Goal: Task Accomplishment & Management: Use online tool/utility

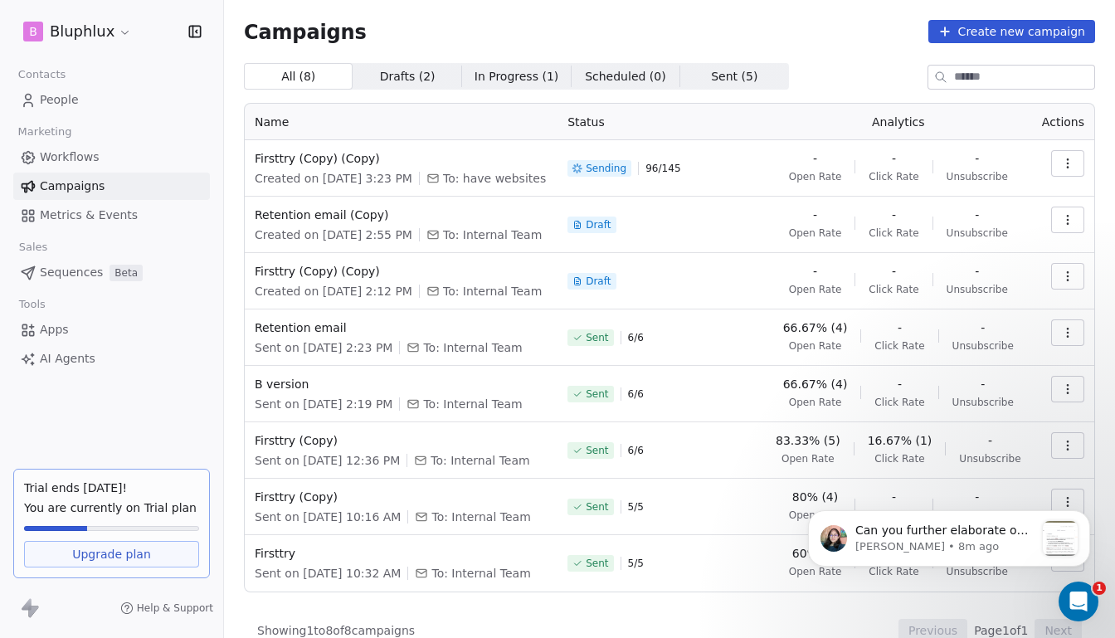
scroll to position [1251, 0]
click at [883, 532] on p "Can you further elaborate on where you are unable to edit the email content, wi…" at bounding box center [945, 531] width 179 height 17
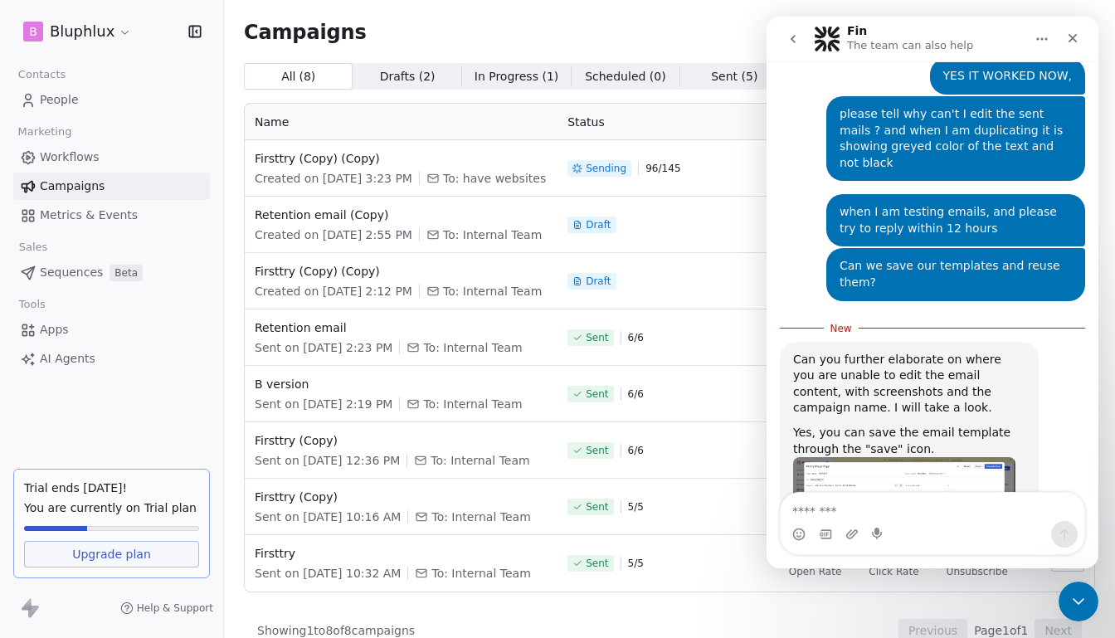
scroll to position [1278, 0]
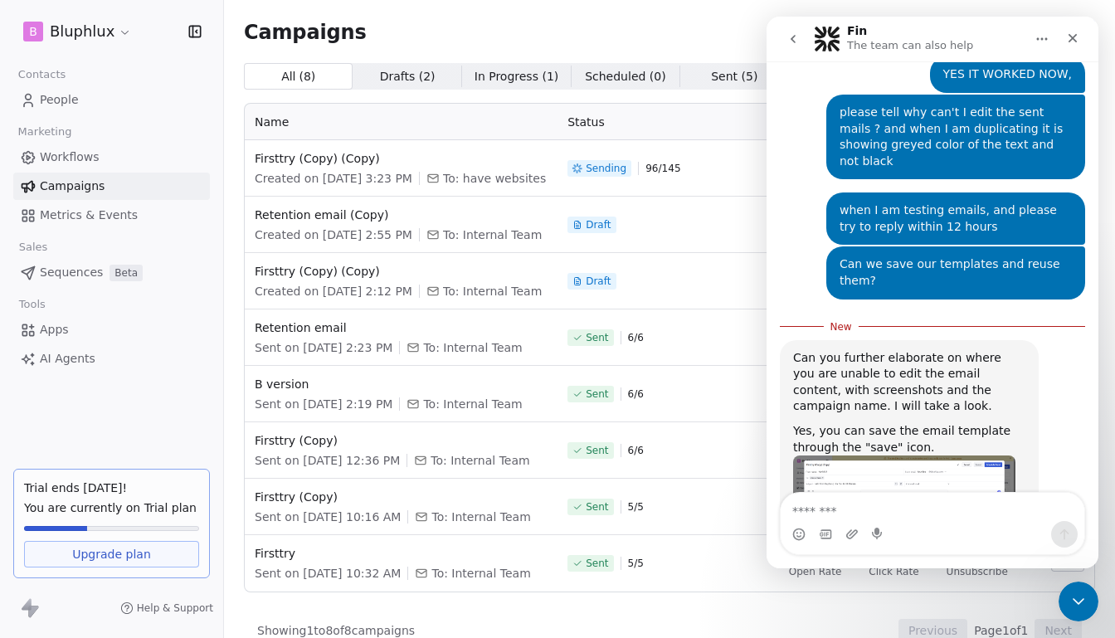
click at [924, 456] on img "Mrinal says…" at bounding box center [904, 508] width 222 height 105
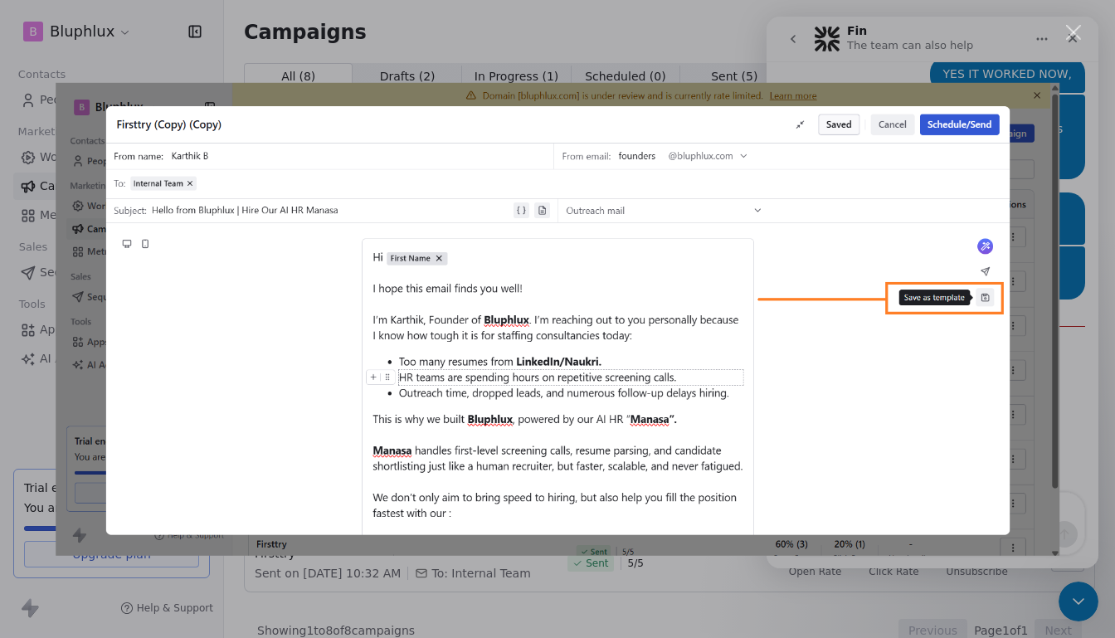
click at [1073, 35] on div "Close" at bounding box center [1074, 33] width 16 height 16
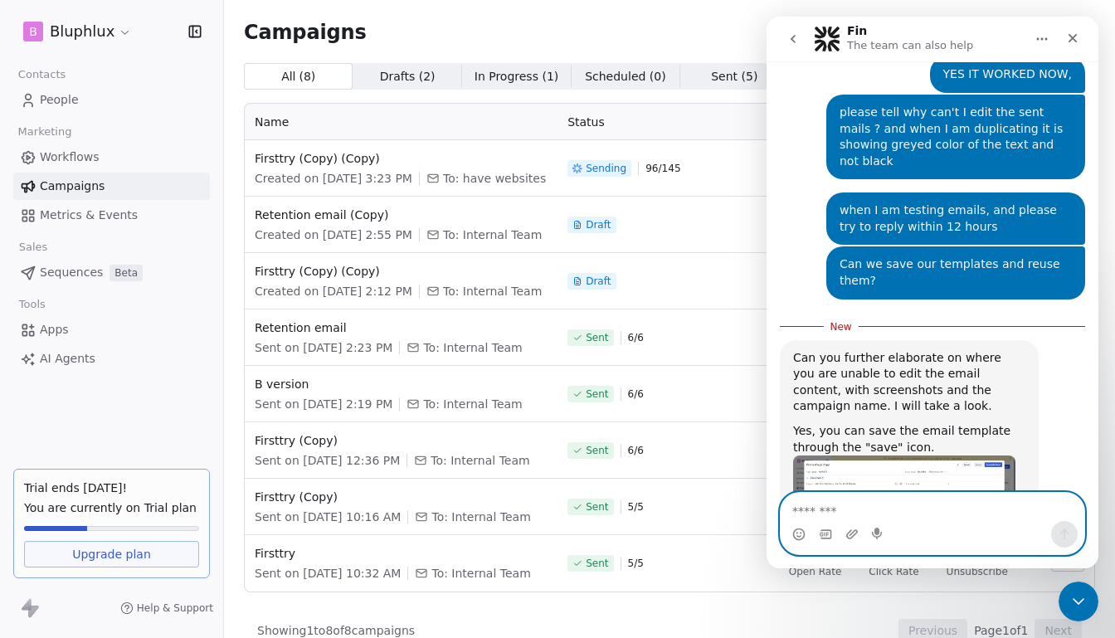
click at [866, 504] on textarea "Message…" at bounding box center [933, 507] width 304 height 28
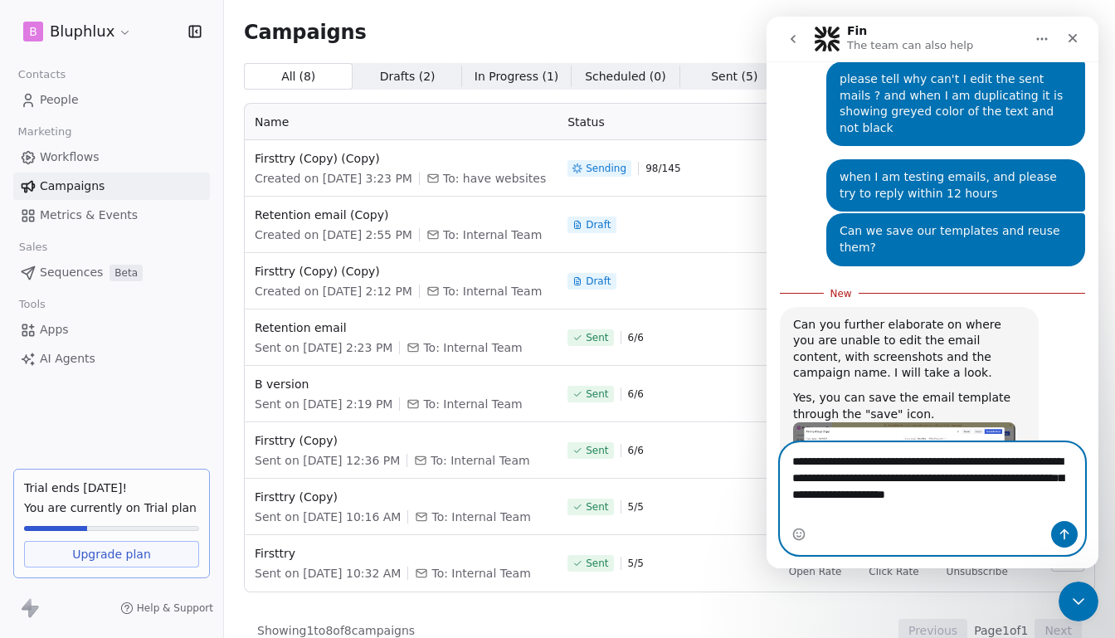
scroll to position [1328, 0]
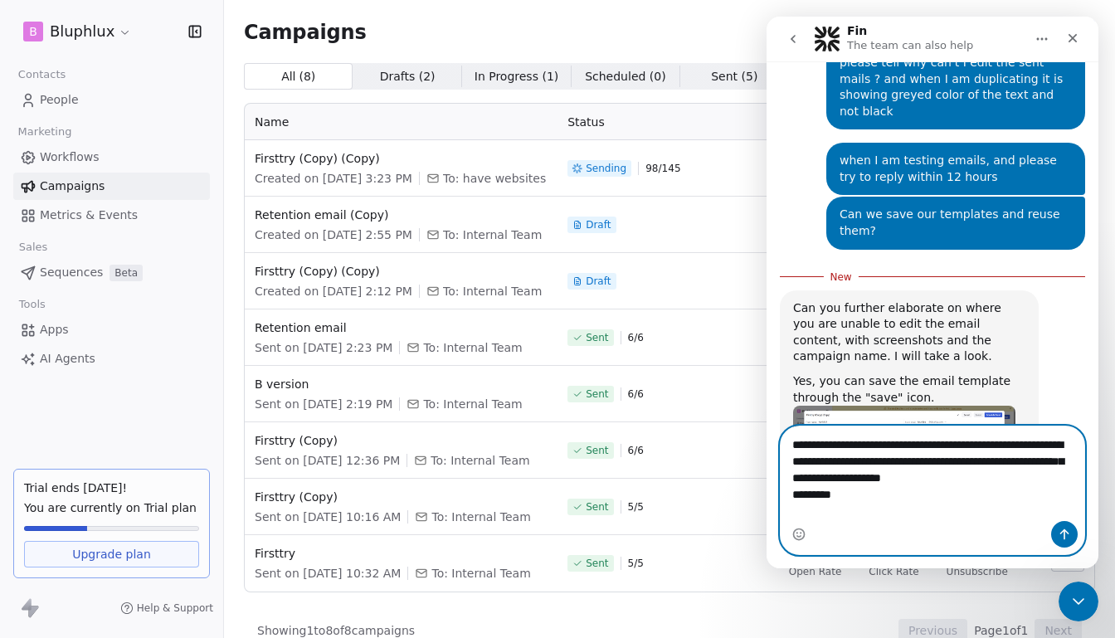
type textarea "**********"
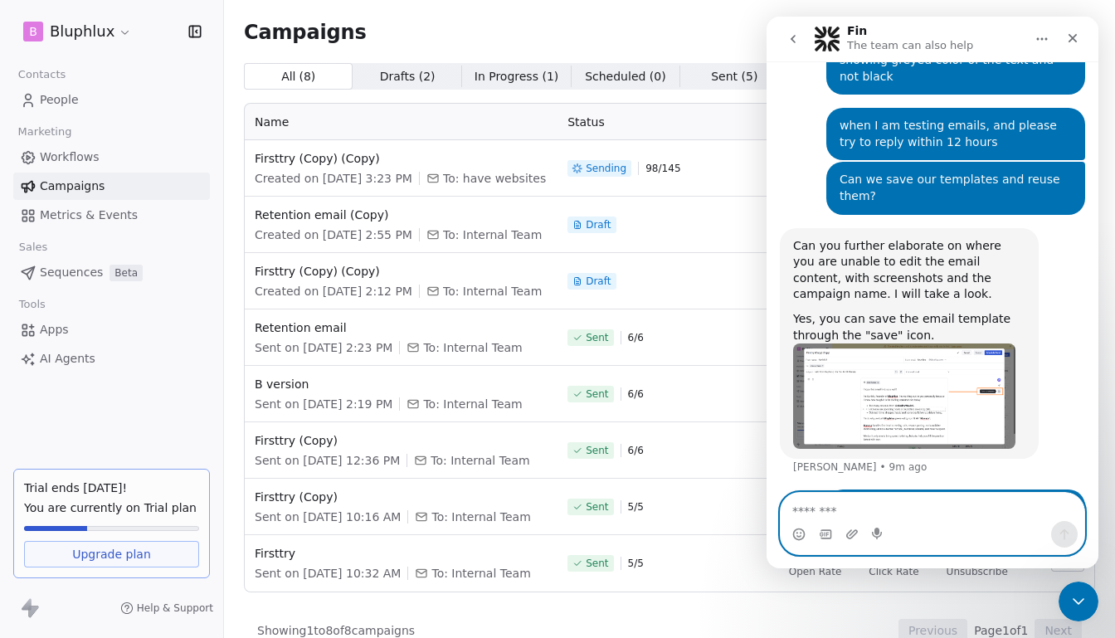
scroll to position [1365, 0]
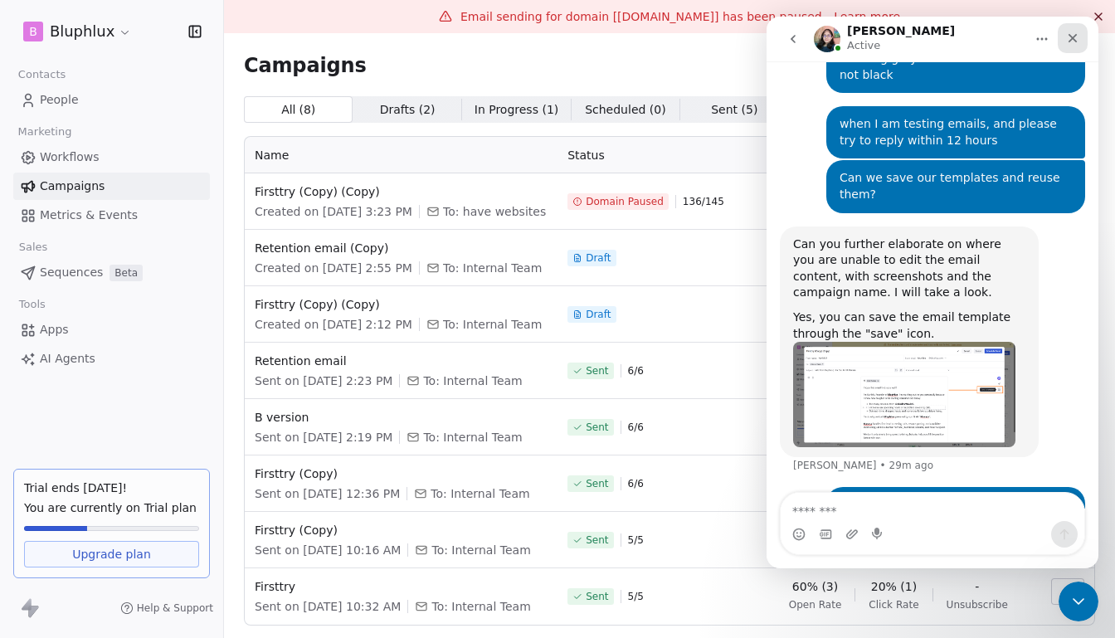
click at [1079, 42] on icon "Close" at bounding box center [1072, 38] width 13 height 13
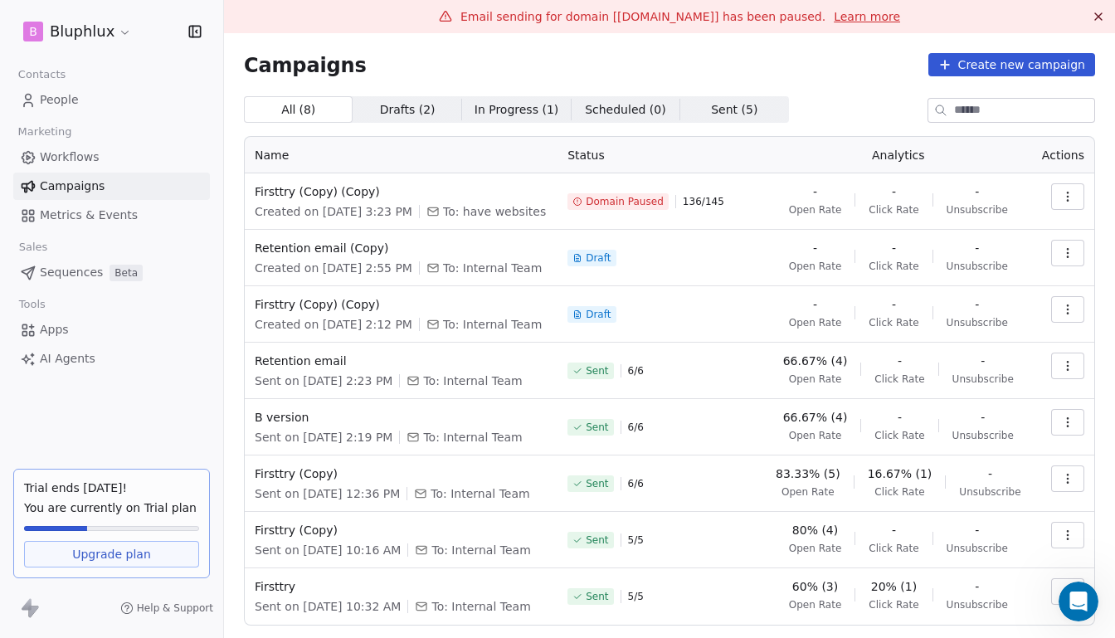
click at [633, 208] on span "Domain Paused" at bounding box center [625, 201] width 78 height 13
click at [452, 17] on icon at bounding box center [445, 16] width 13 height 13
click at [854, 20] on link "Learn more" at bounding box center [867, 16] width 66 height 17
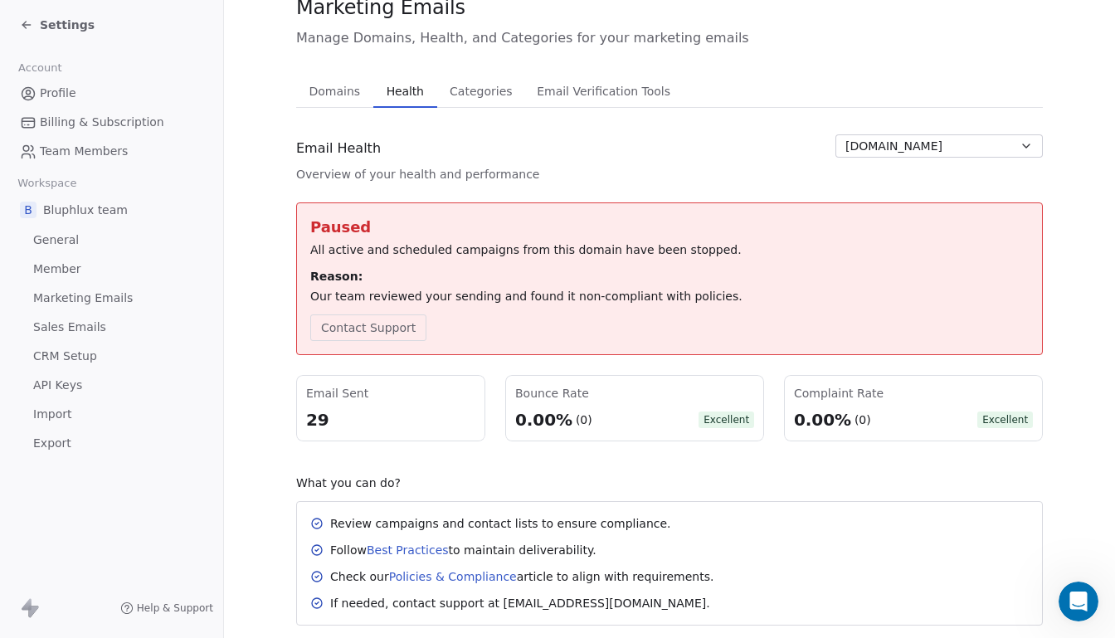
scroll to position [132, 0]
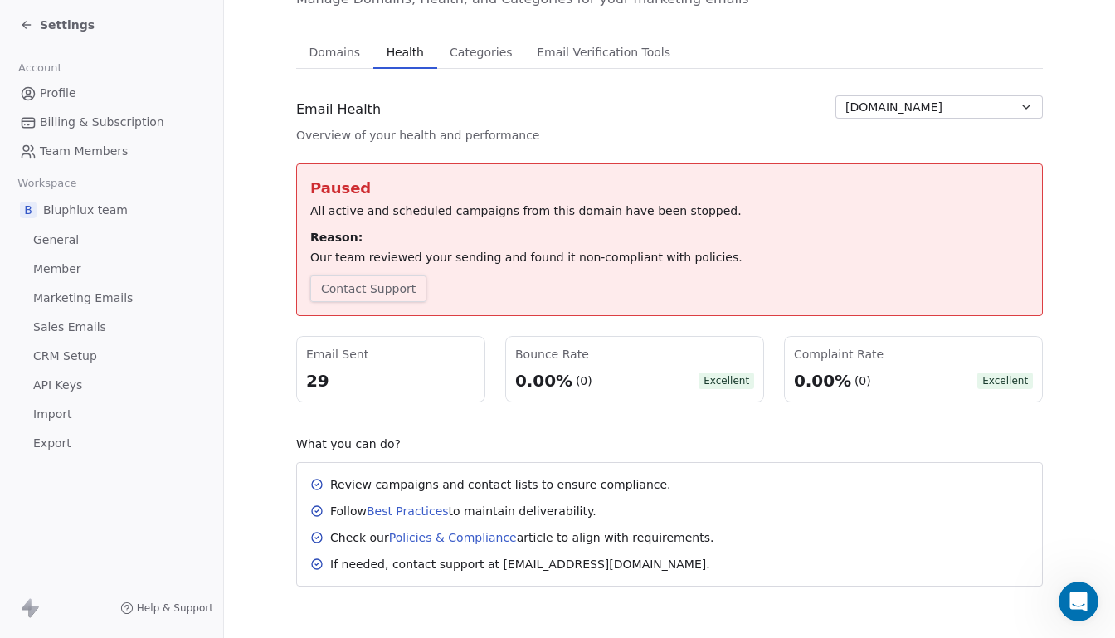
click at [387, 290] on button "Contact Support" at bounding box center [368, 289] width 116 height 27
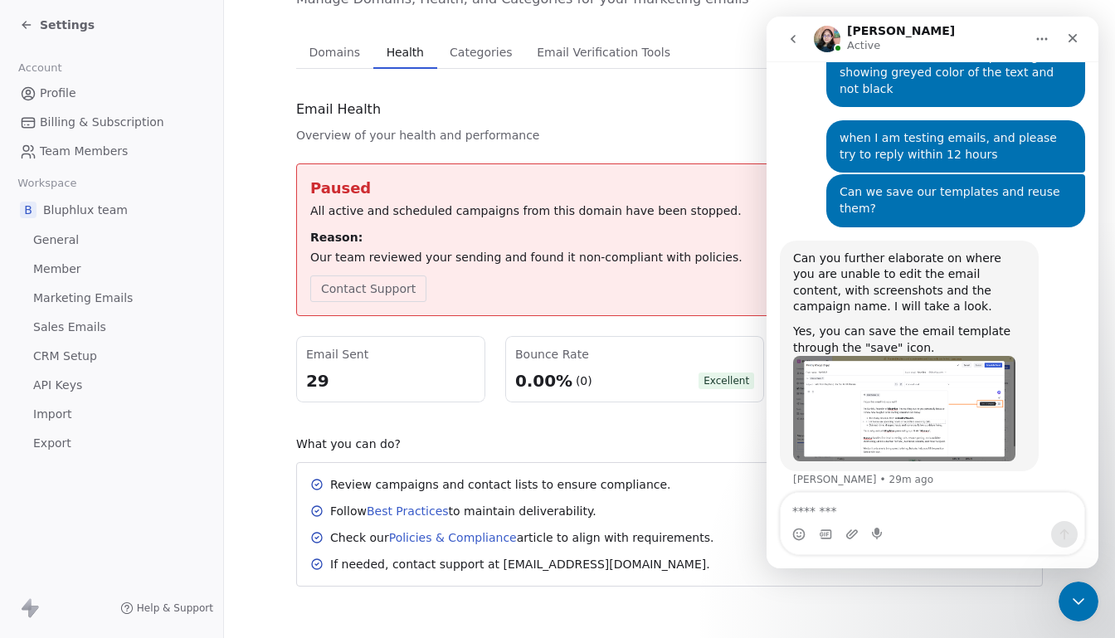
scroll to position [1365, 0]
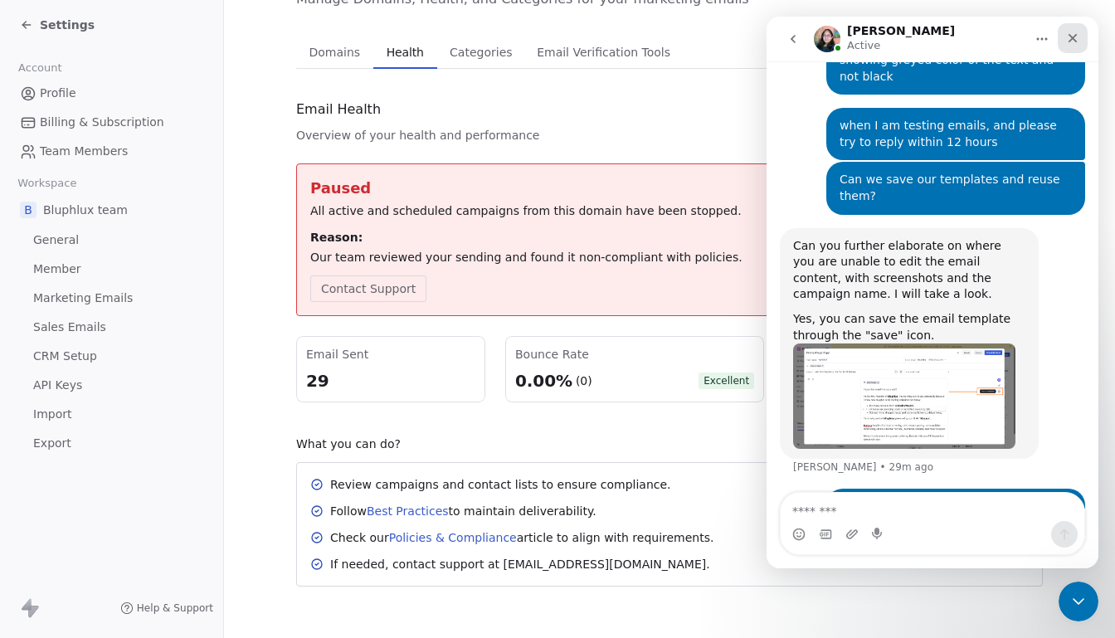
click at [1078, 36] on icon "Close" at bounding box center [1072, 38] width 13 height 13
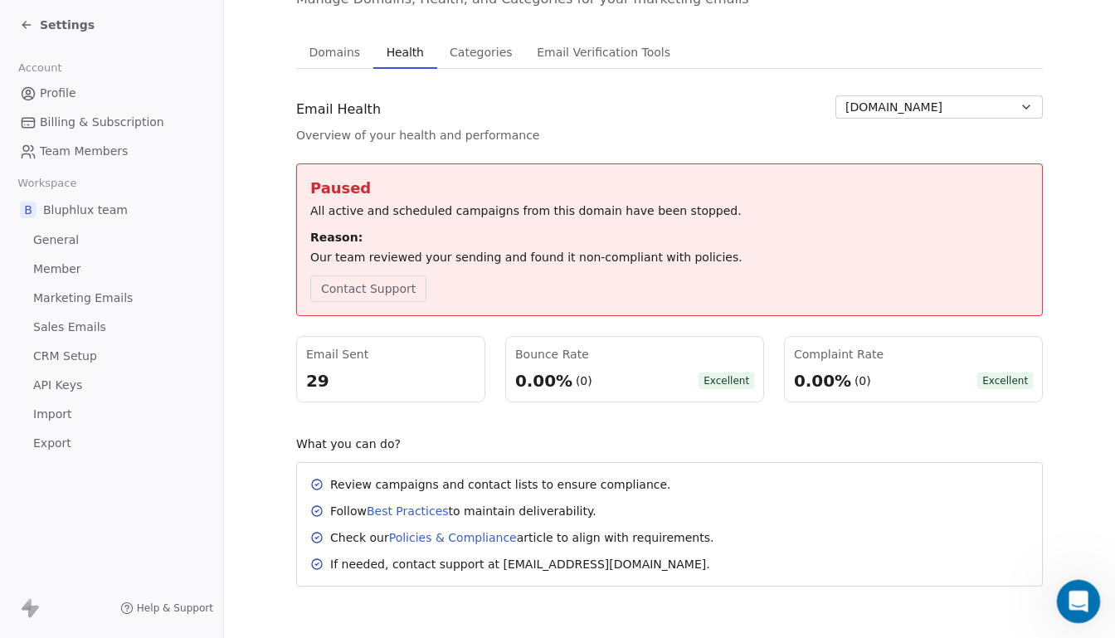
click at [1081, 594] on icon "Open Intercom Messenger" at bounding box center [1076, 599] width 27 height 27
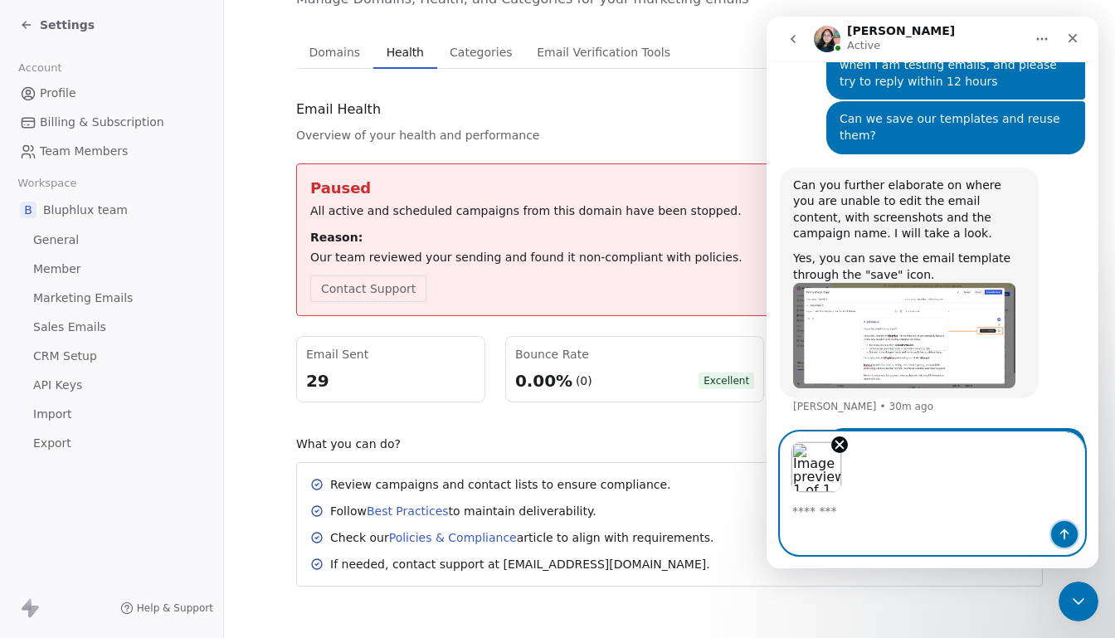
click at [1063, 535] on icon "Send a message…" at bounding box center [1064, 534] width 13 height 13
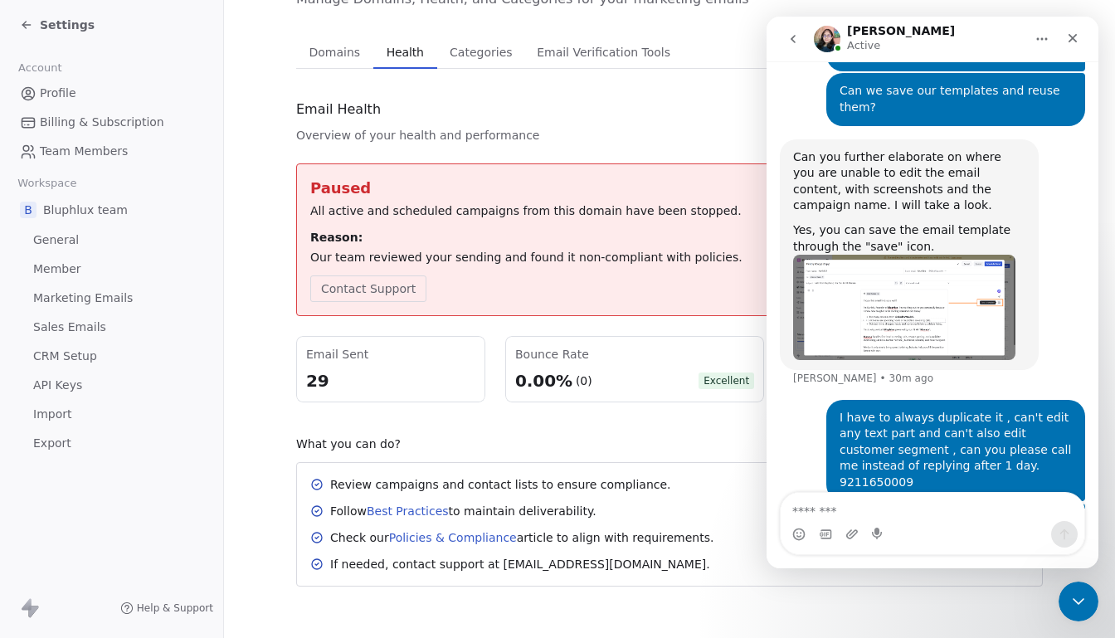
scroll to position [1455, 0]
type textarea "*"
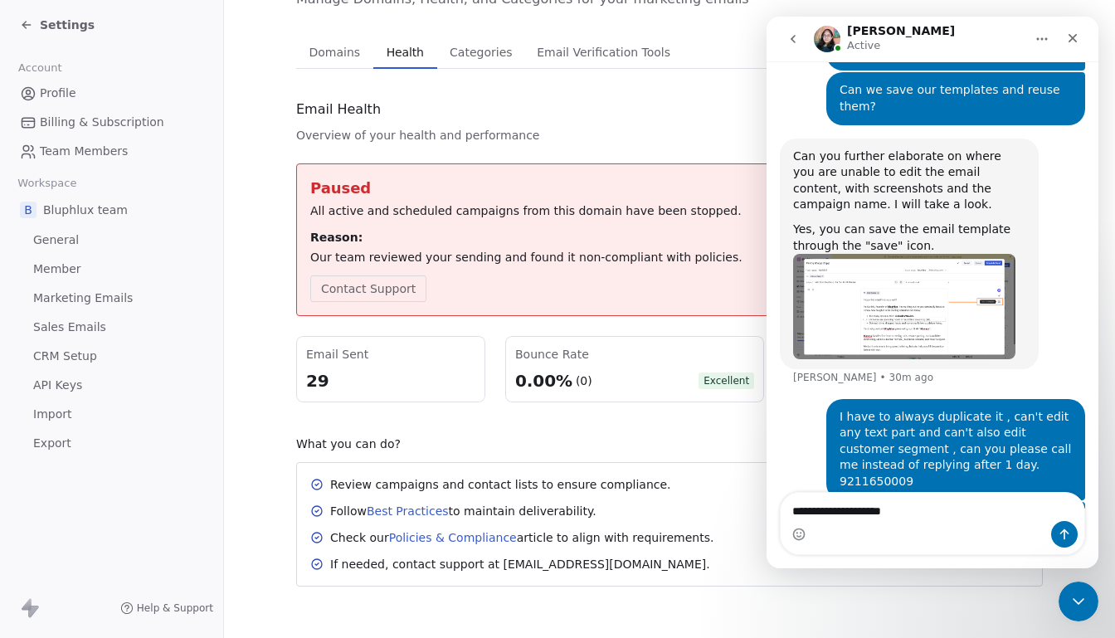
type textarea "**********"
click at [1054, 538] on button "Send a message…" at bounding box center [1064, 534] width 27 height 27
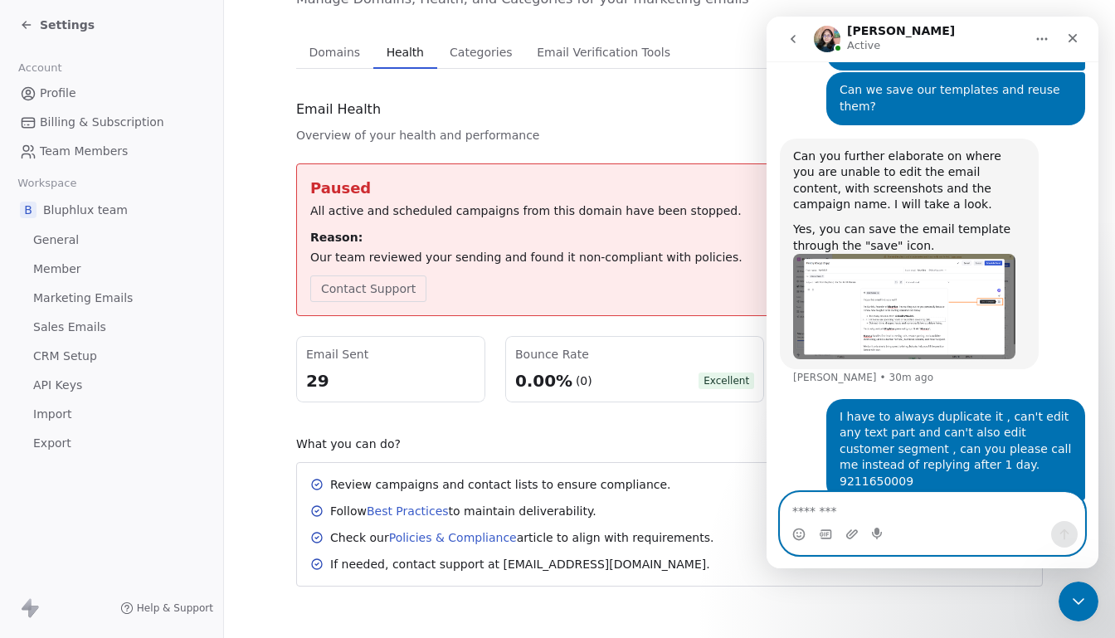
scroll to position [1493, 0]
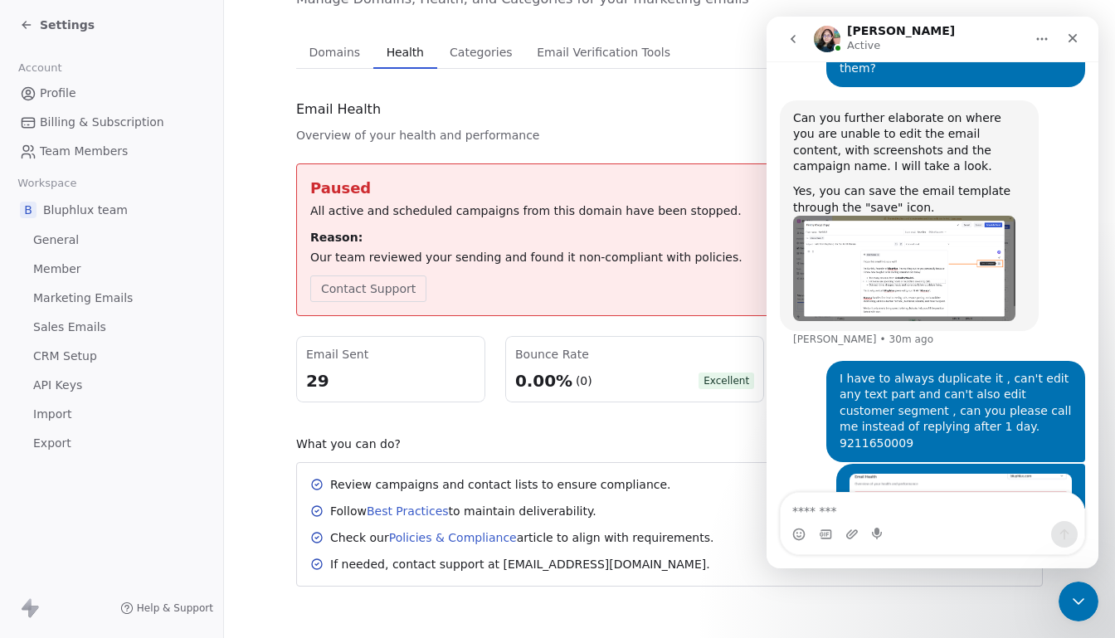
click at [801, 37] on button "go back" at bounding box center [794, 39] width 32 height 32
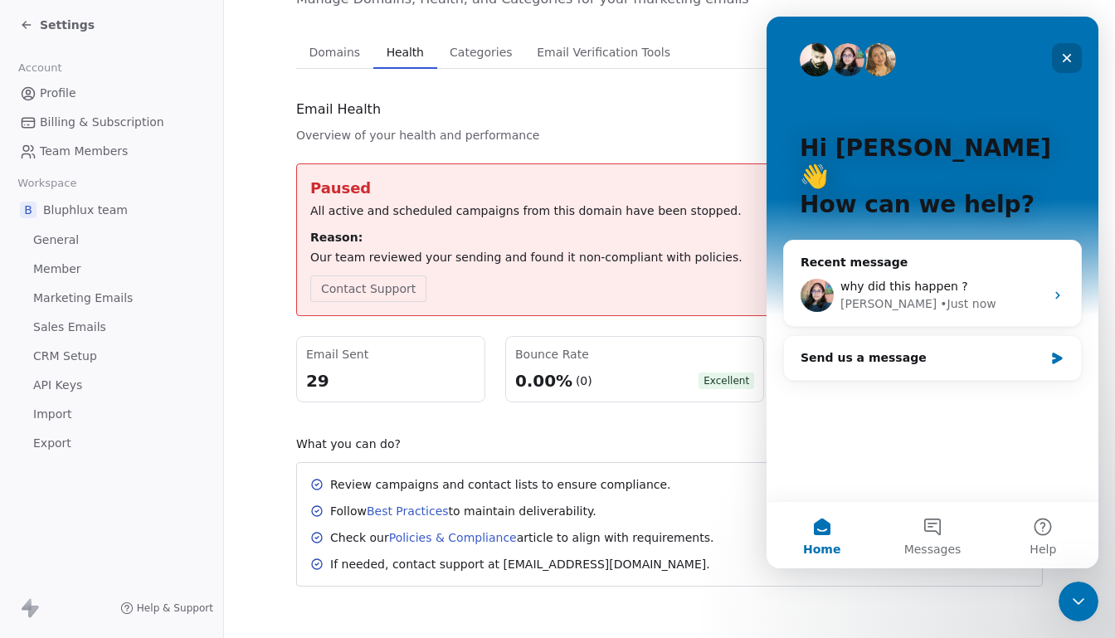
click at [1068, 65] on div "Close" at bounding box center [1067, 58] width 30 height 30
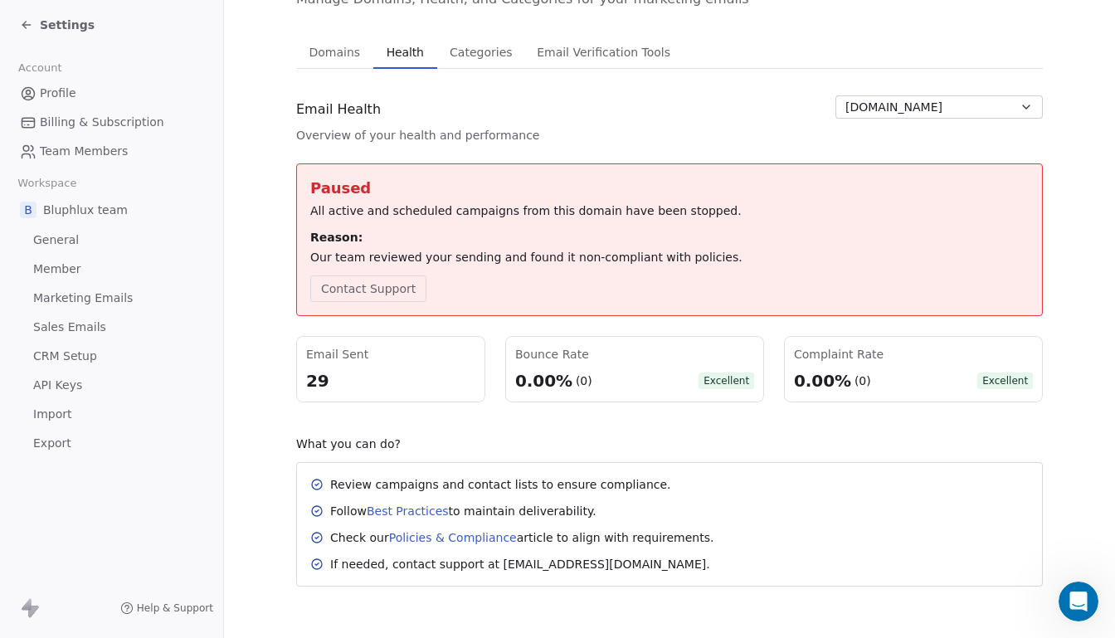
click at [324, 64] on button "Domains Domains" at bounding box center [334, 52] width 77 height 33
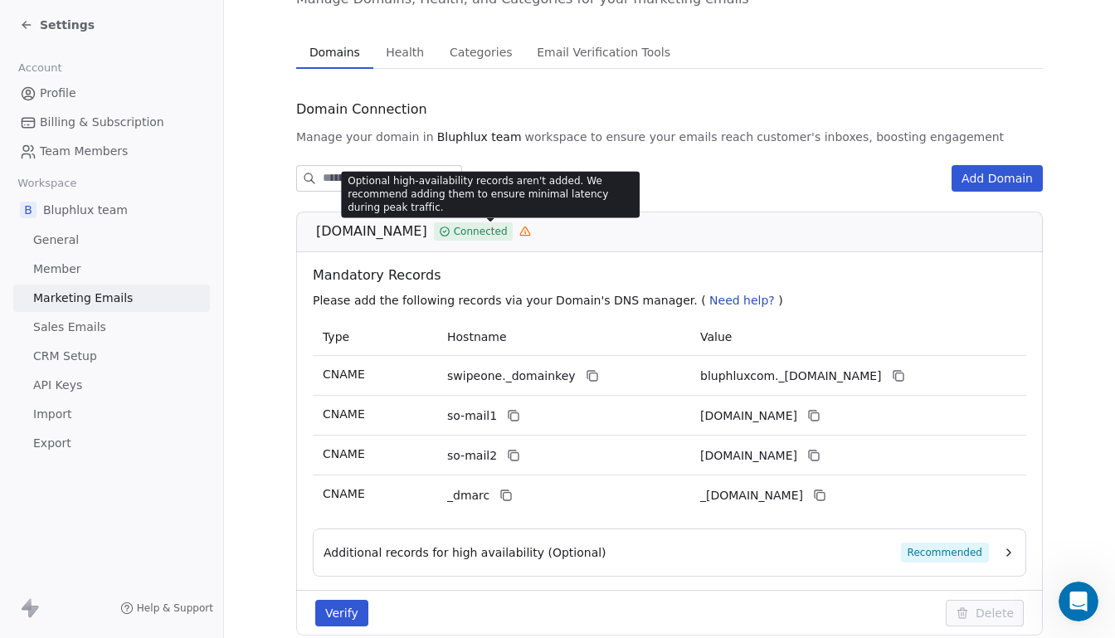
click at [520, 232] on icon at bounding box center [526, 232] width 12 height 12
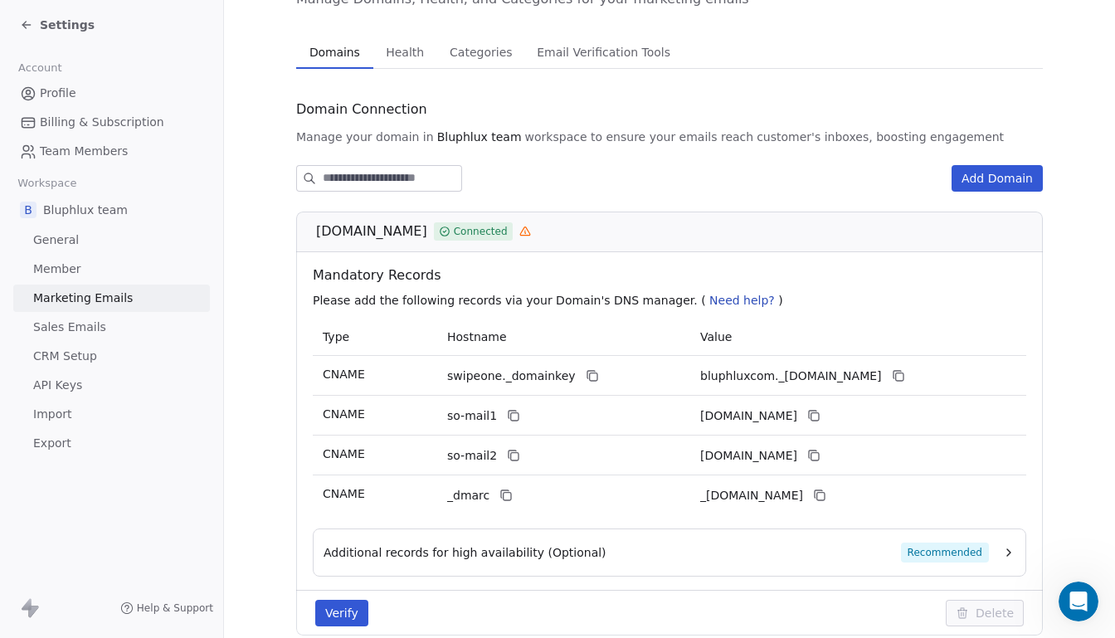
click at [520, 227] on icon at bounding box center [525, 231] width 10 height 8
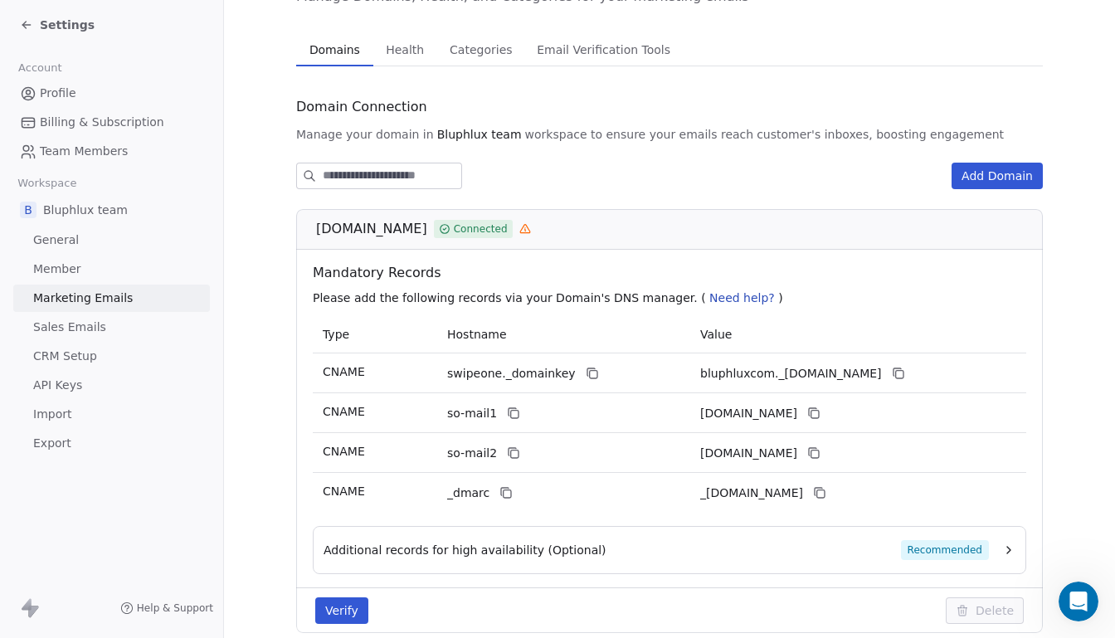
scroll to position [176, 0]
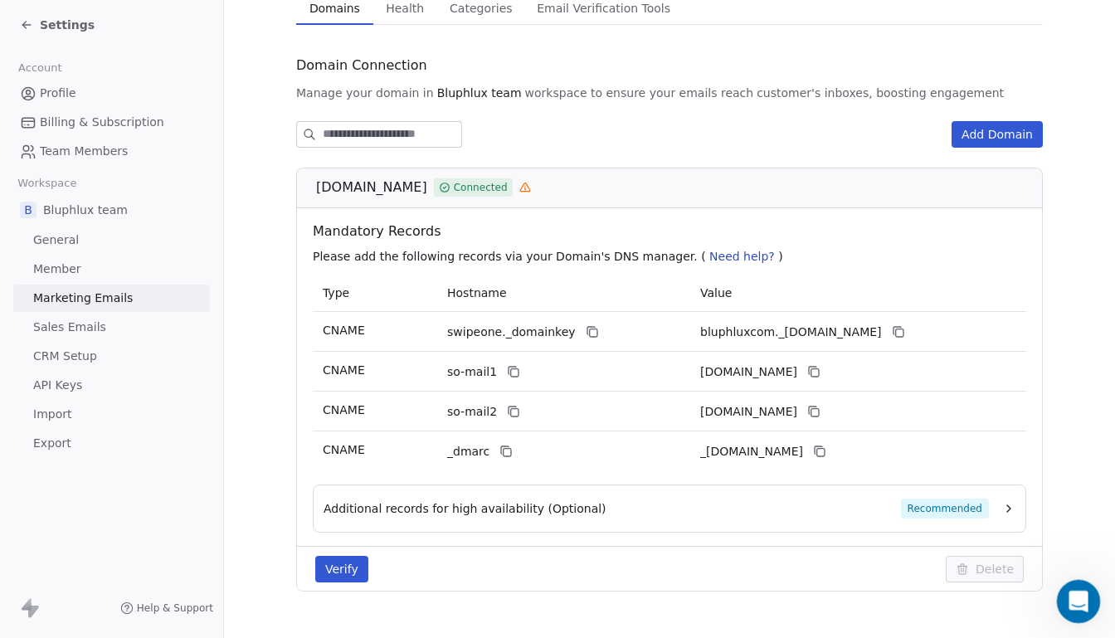
click at [1067, 593] on icon "Open Intercom Messenger" at bounding box center [1076, 599] width 27 height 27
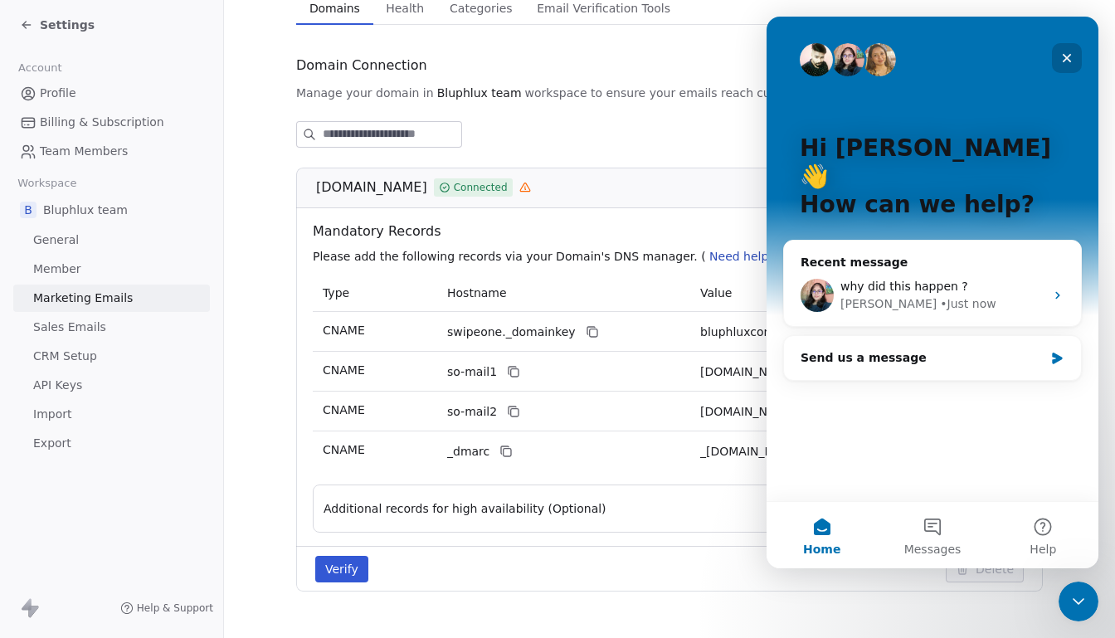
click at [1067, 51] on icon "Close" at bounding box center [1067, 57] width 13 height 13
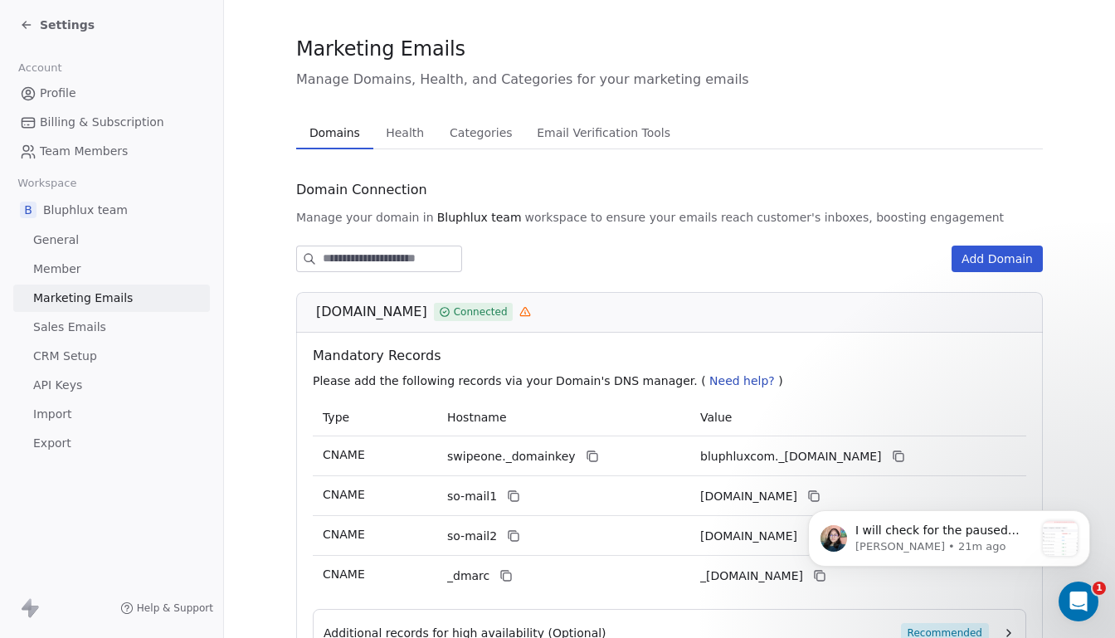
scroll to position [0, 0]
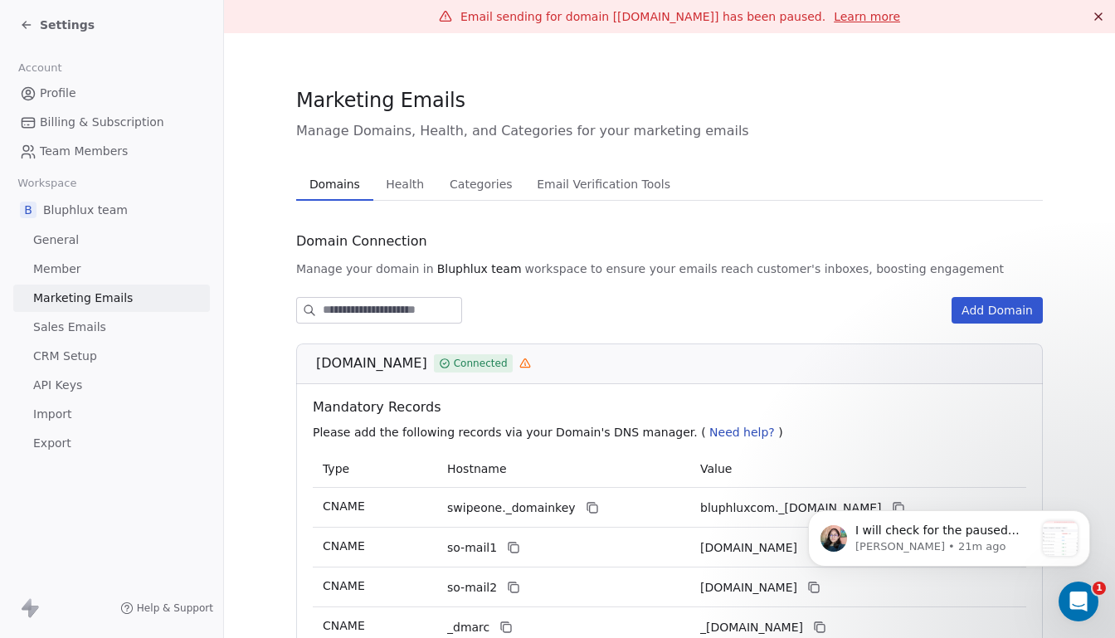
click at [834, 16] on link "Learn more" at bounding box center [867, 16] width 66 height 17
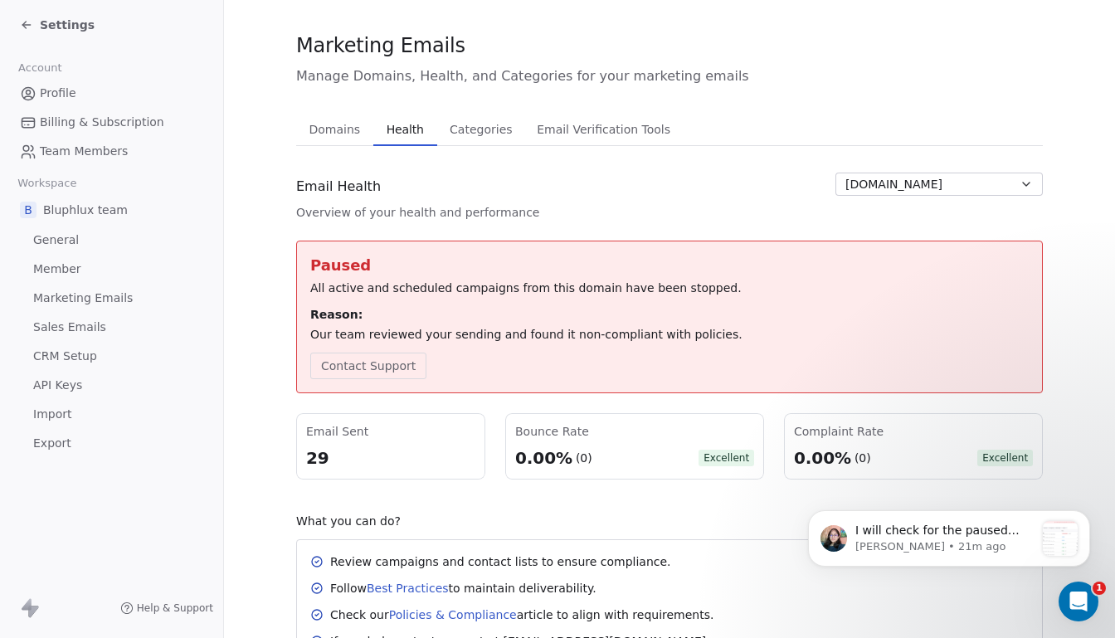
scroll to position [105, 0]
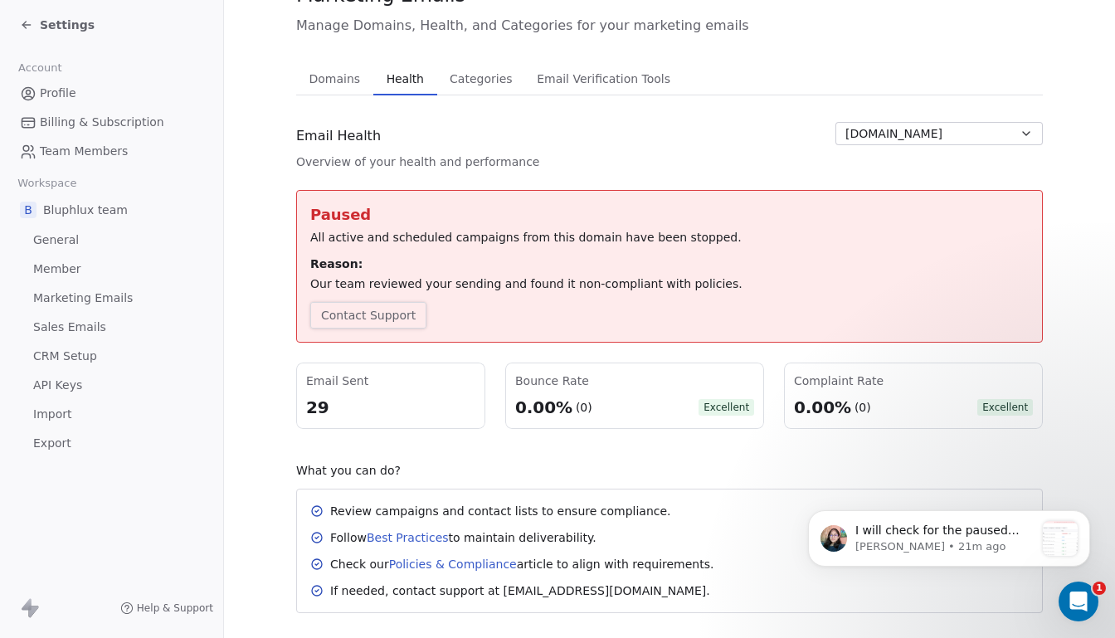
click at [396, 314] on button "Contact Support" at bounding box center [368, 315] width 116 height 27
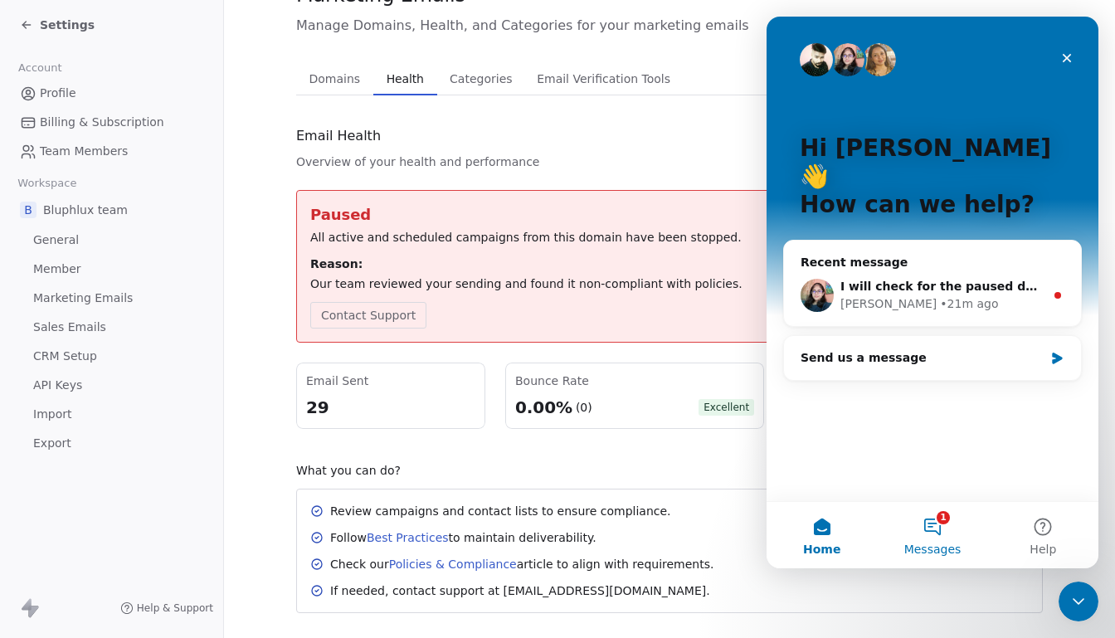
click at [936, 517] on button "1 Messages" at bounding box center [932, 535] width 110 height 66
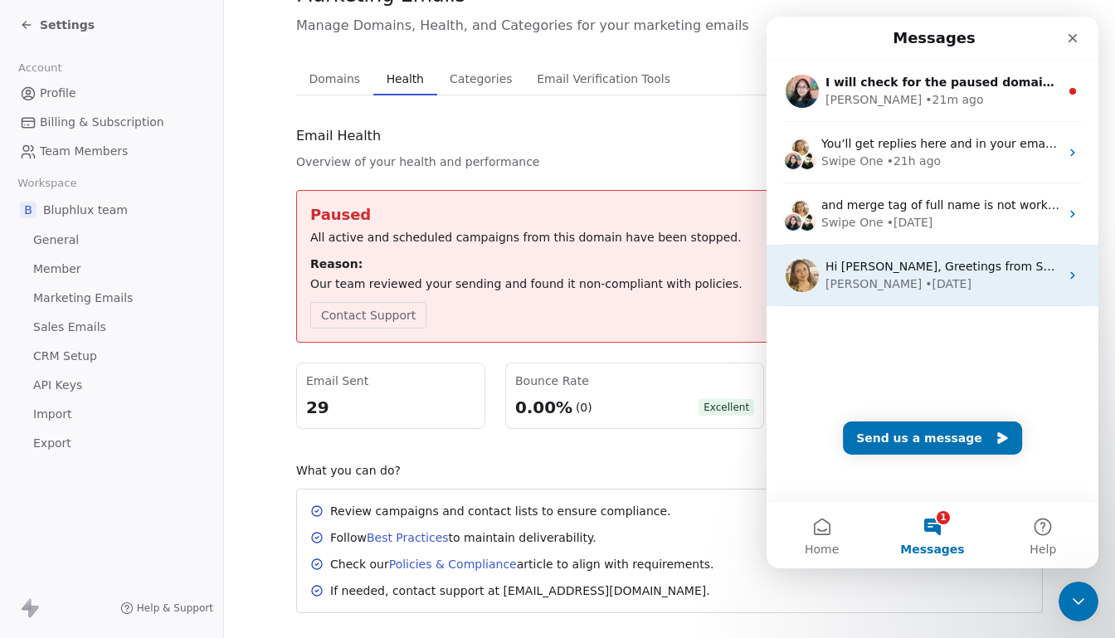
click at [925, 290] on div "• 3d ago" at bounding box center [948, 284] width 46 height 17
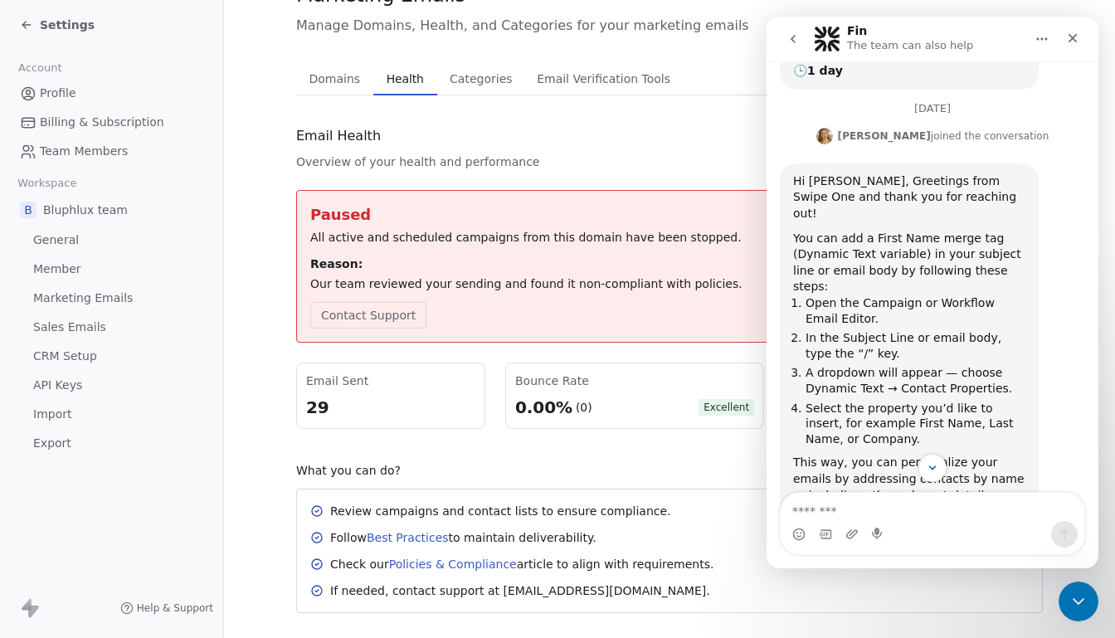
scroll to position [258, 0]
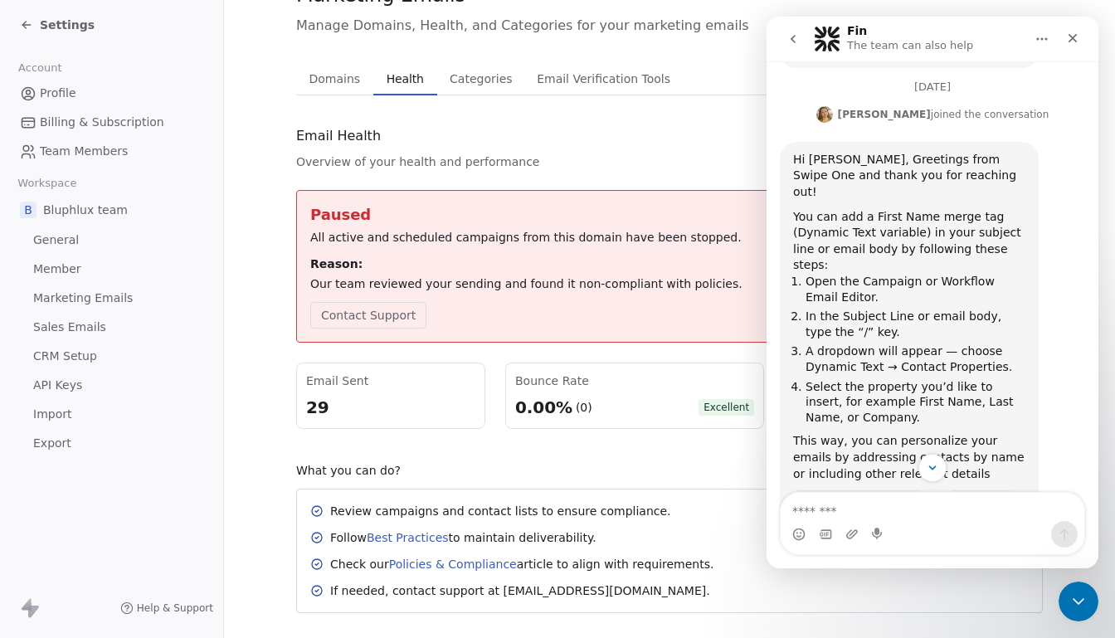
click at [788, 51] on button "go back" at bounding box center [794, 39] width 32 height 32
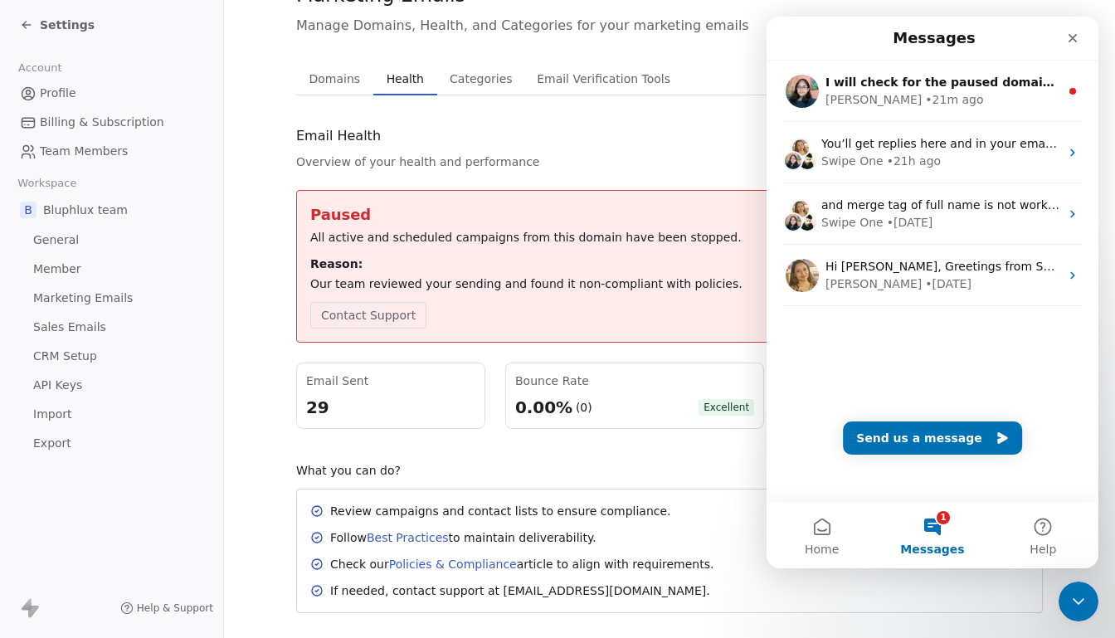
scroll to position [0, 0]
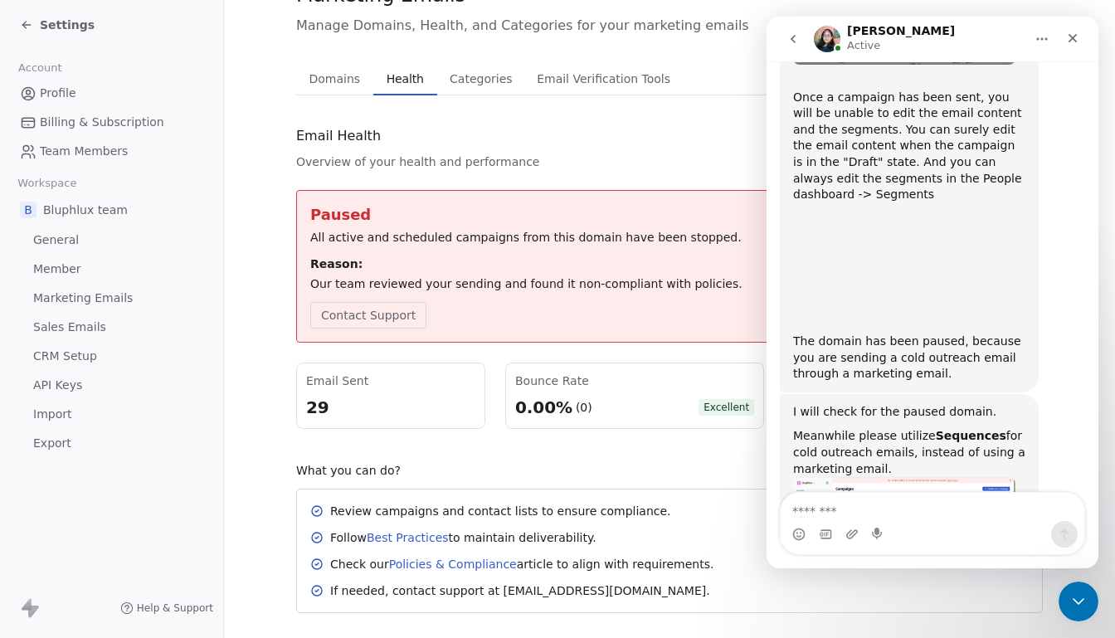
scroll to position [2, 0]
click at [556, 548] on div "Review campaigns and contact lists to ensure compliance. Follow Best Practices …" at bounding box center [669, 551] width 719 height 96
click at [54, 326] on span "Sales Emails" at bounding box center [69, 327] width 73 height 17
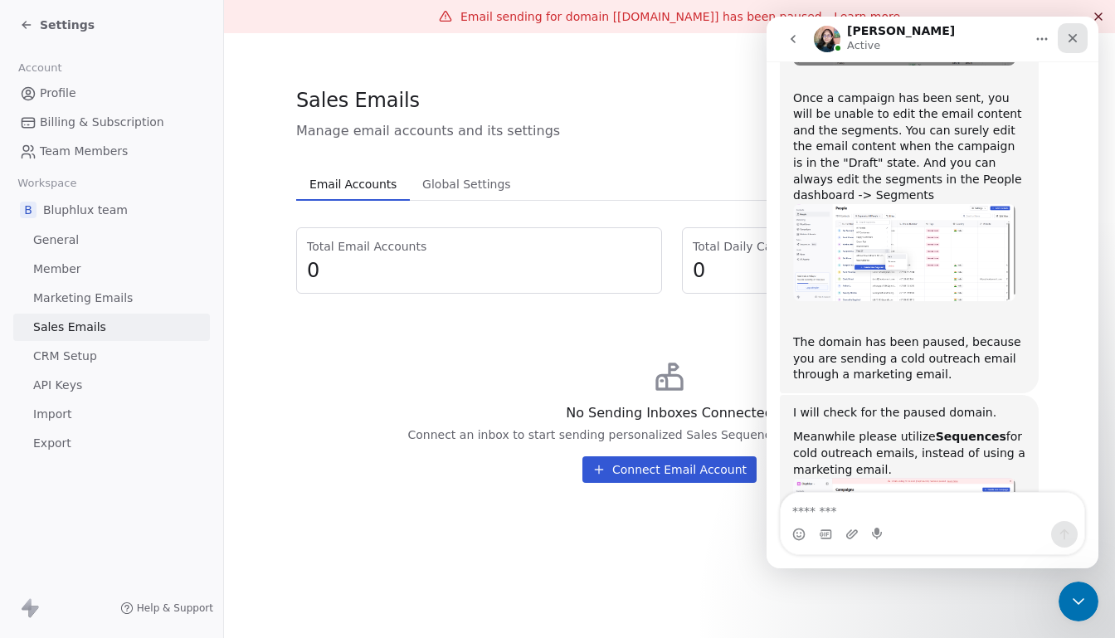
click at [1072, 45] on div "Close" at bounding box center [1073, 38] width 30 height 30
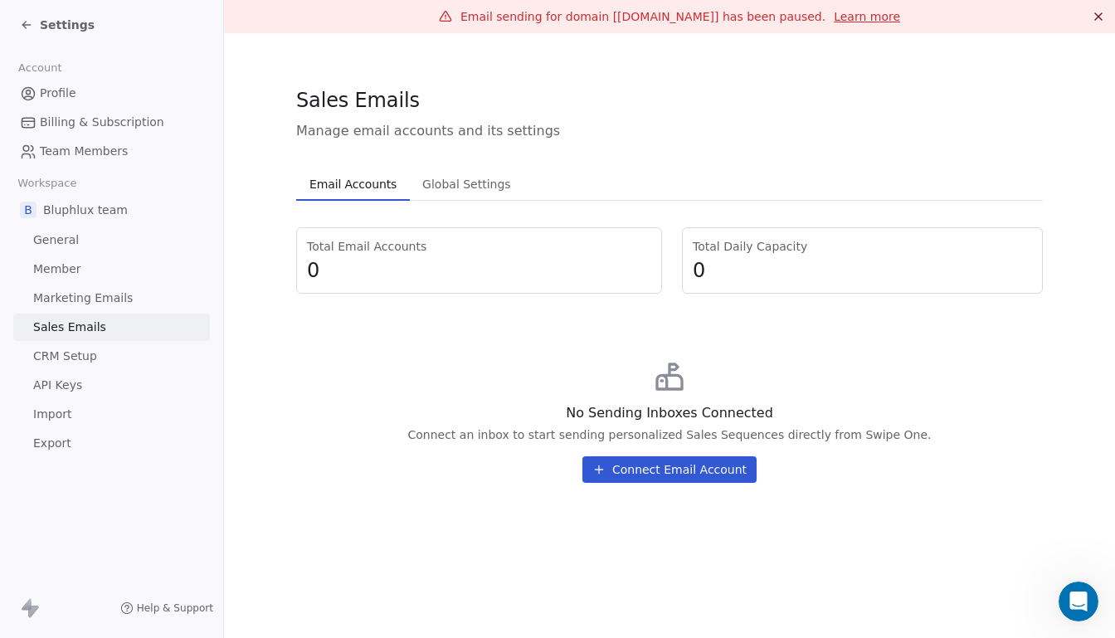
click at [73, 97] on span "Profile" at bounding box center [58, 93] width 37 height 17
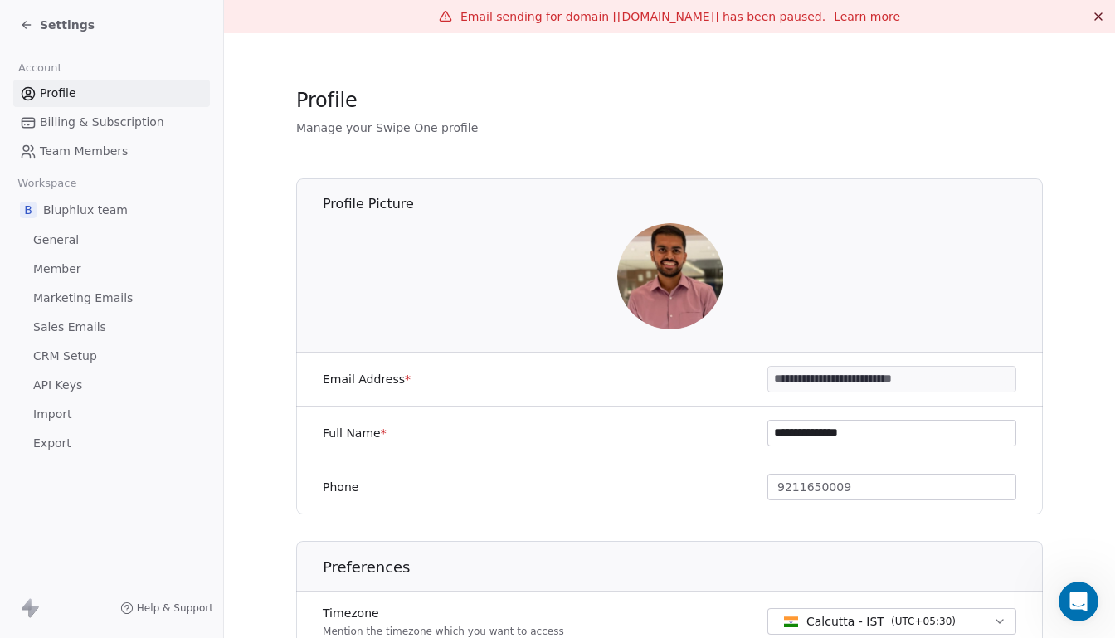
click at [79, 27] on span "Settings" at bounding box center [67, 25] width 55 height 17
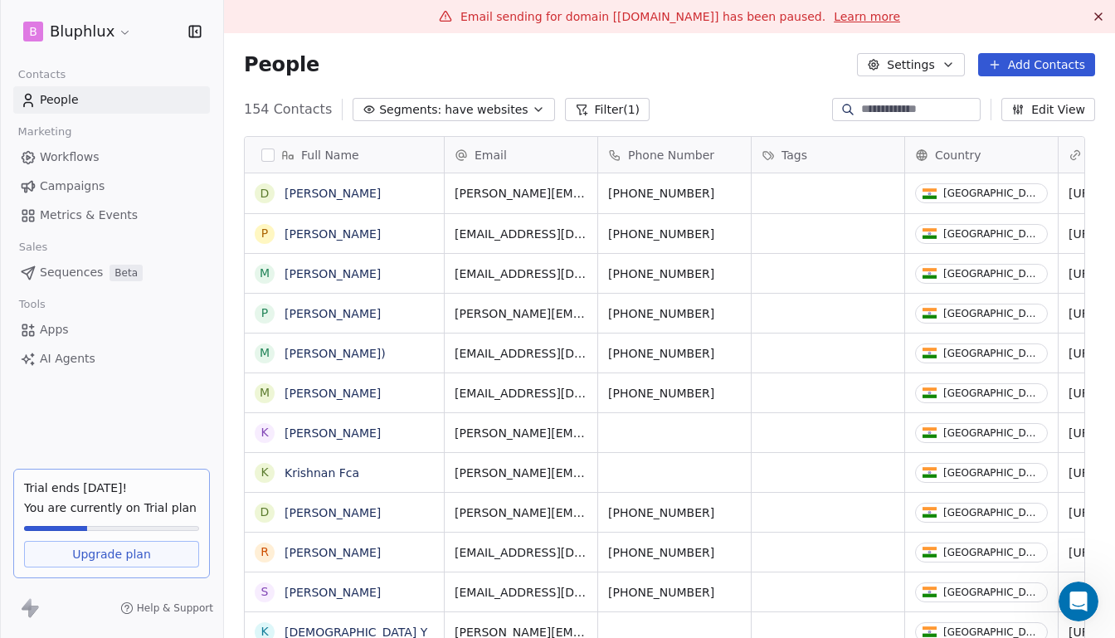
scroll to position [552, 871]
click at [115, 40] on html "B Bluphlux Contacts People Marketing Workflows Campaigns Metrics & Events Sales…" at bounding box center [557, 319] width 1115 height 638
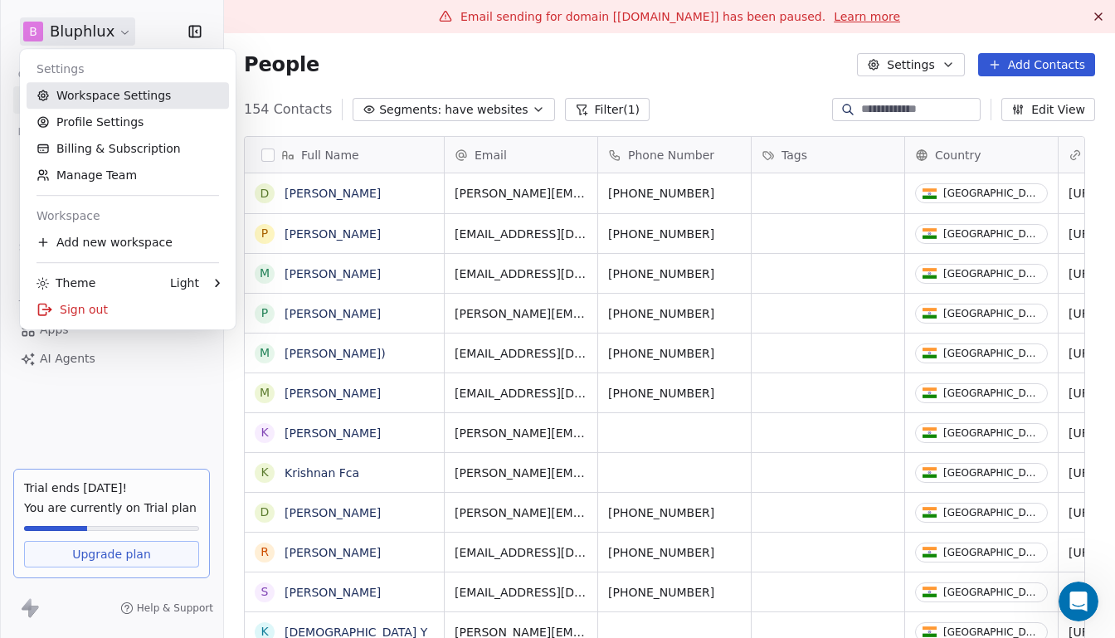
click at [114, 101] on link "Workspace Settings" at bounding box center [128, 95] width 202 height 27
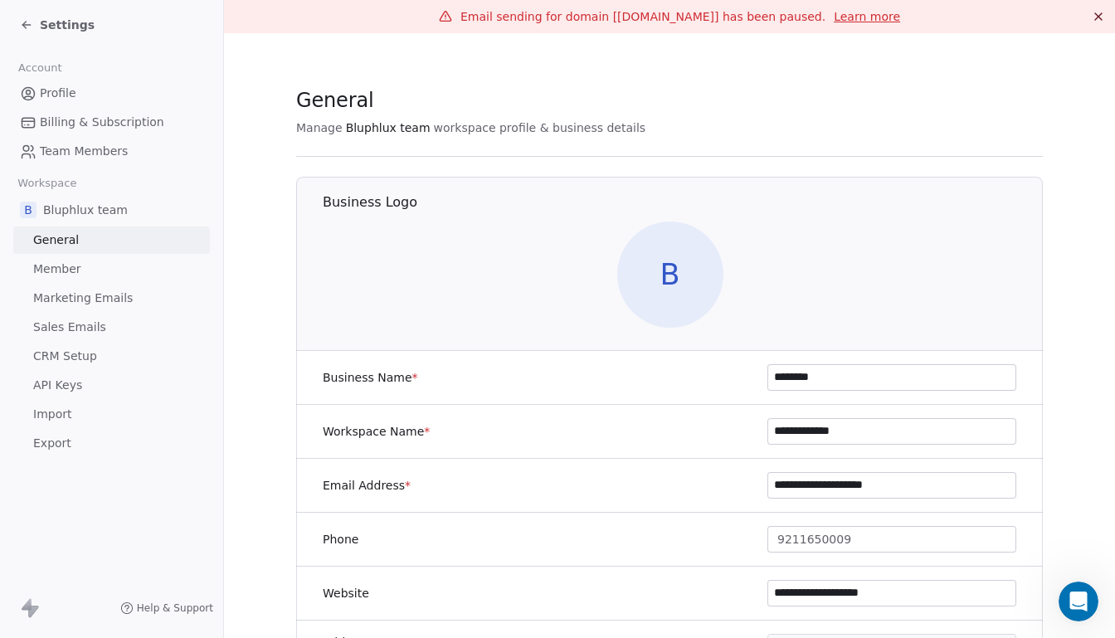
click at [90, 327] on span "Sales Emails" at bounding box center [69, 327] width 73 height 17
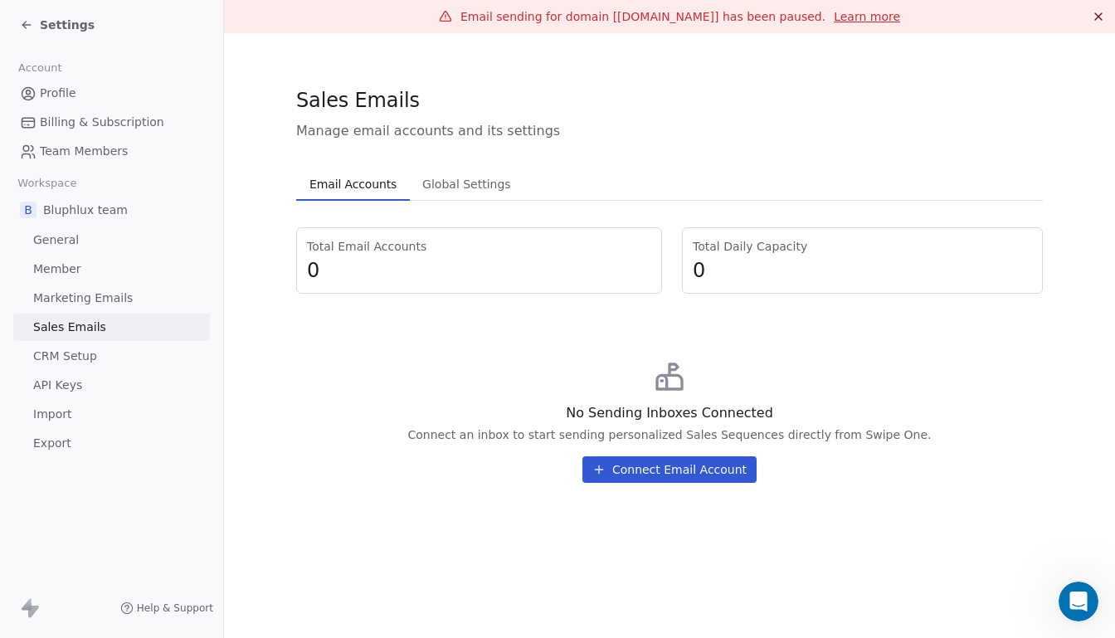
click at [637, 465] on button "Connect Email Account" at bounding box center [670, 469] width 174 height 27
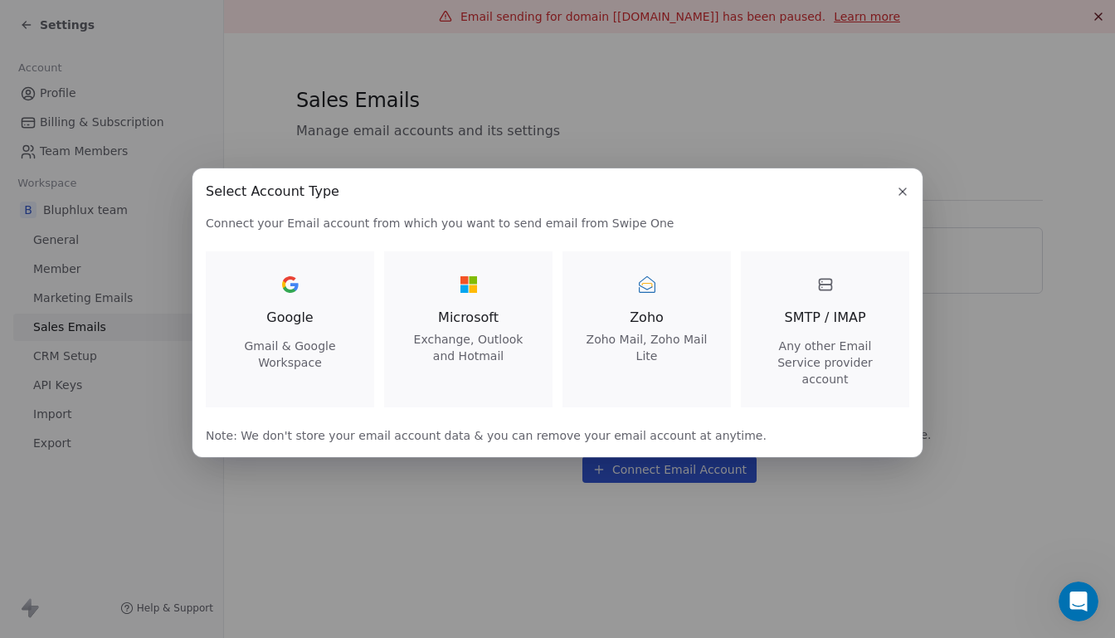
click at [432, 364] on span "Exchange, Outlook and Hotmail" at bounding box center [468, 347] width 129 height 33
click at [493, 344] on span "Exchange, Outlook and Hotmail" at bounding box center [468, 347] width 129 height 33
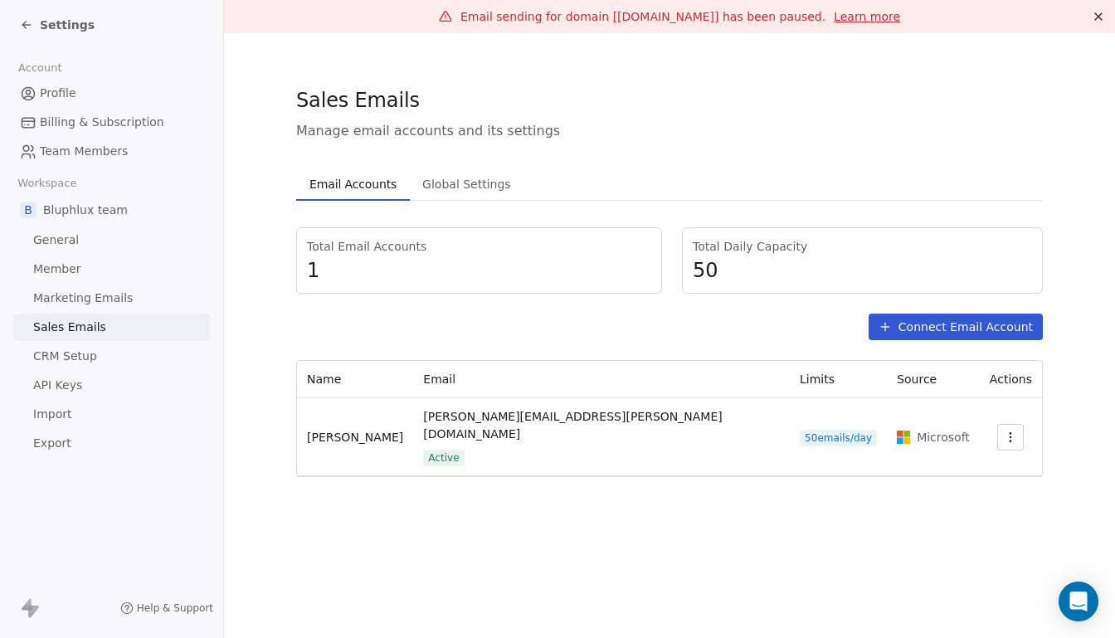
click at [999, 434] on button "button" at bounding box center [1011, 437] width 27 height 27
click at [803, 554] on html "Settings Account Profile Billing & Subscription Team Members Workspace B Bluphl…" at bounding box center [557, 319] width 1115 height 638
click at [1072, 592] on icon "Open Intercom Messenger" at bounding box center [1078, 602] width 19 height 22
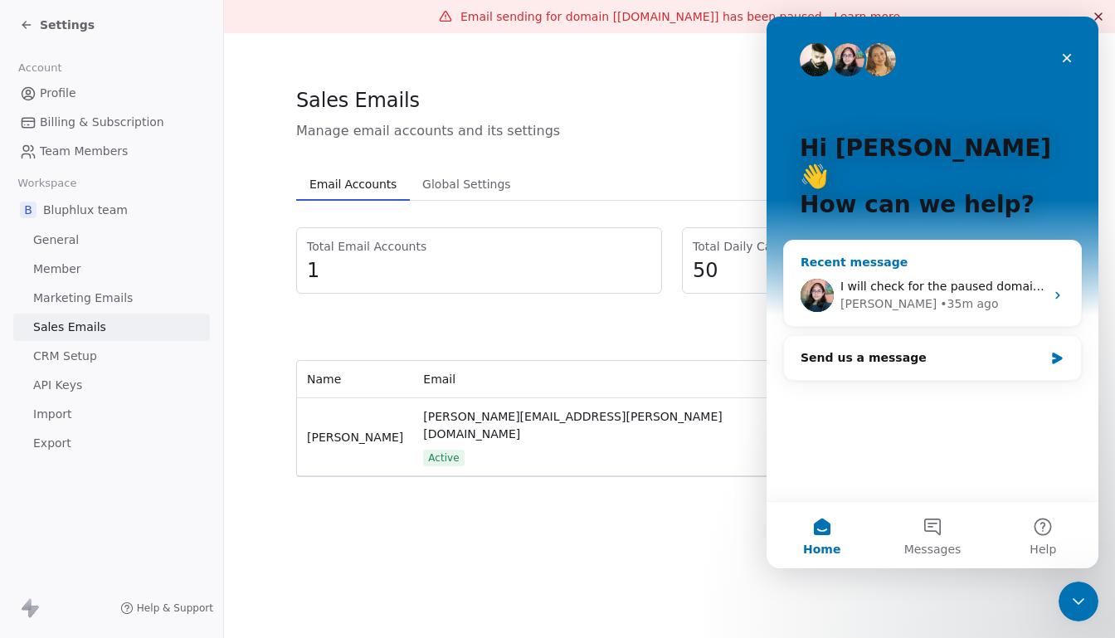
click at [1001, 265] on div "I will check for the paused domain. Meanwhile please utilize Sequences for cold…" at bounding box center [932, 295] width 297 height 61
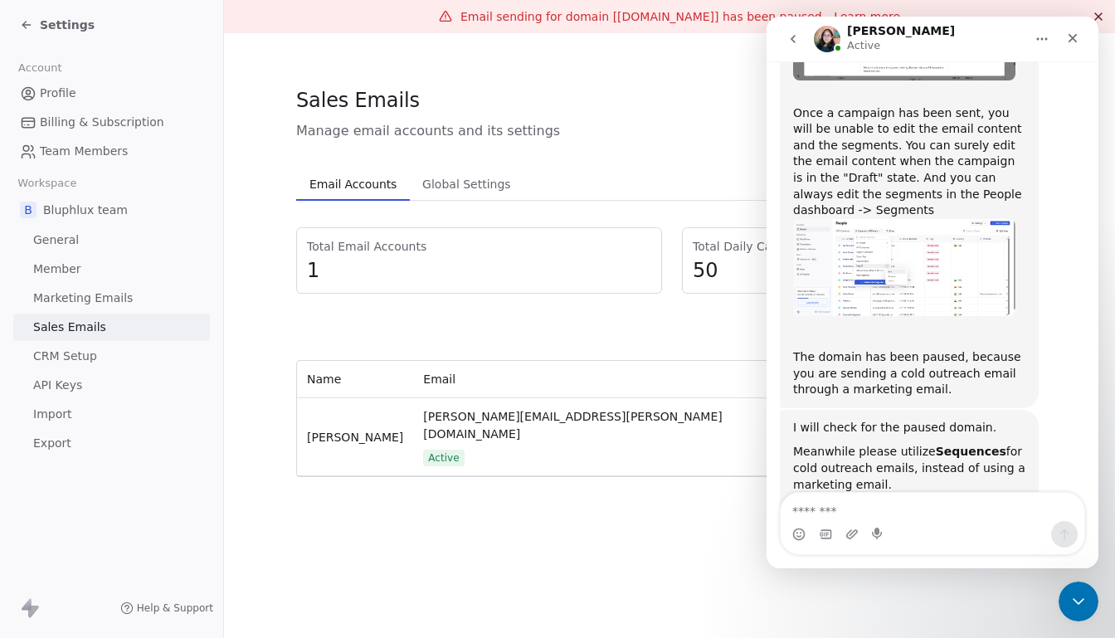
scroll to position [2273, 0]
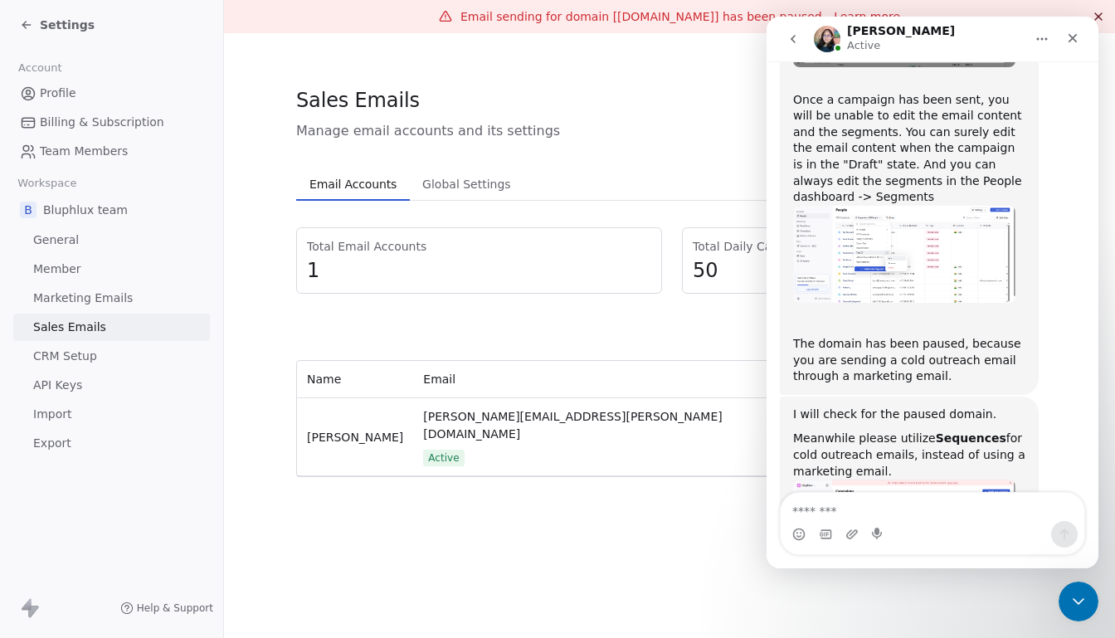
type textarea "*"
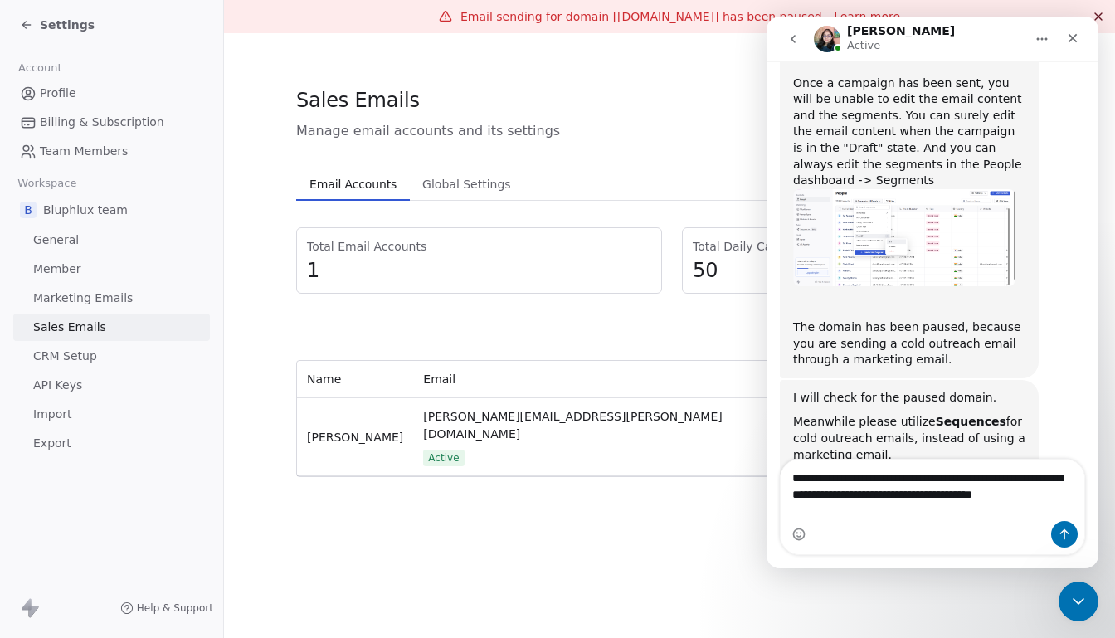
scroll to position [2306, 0]
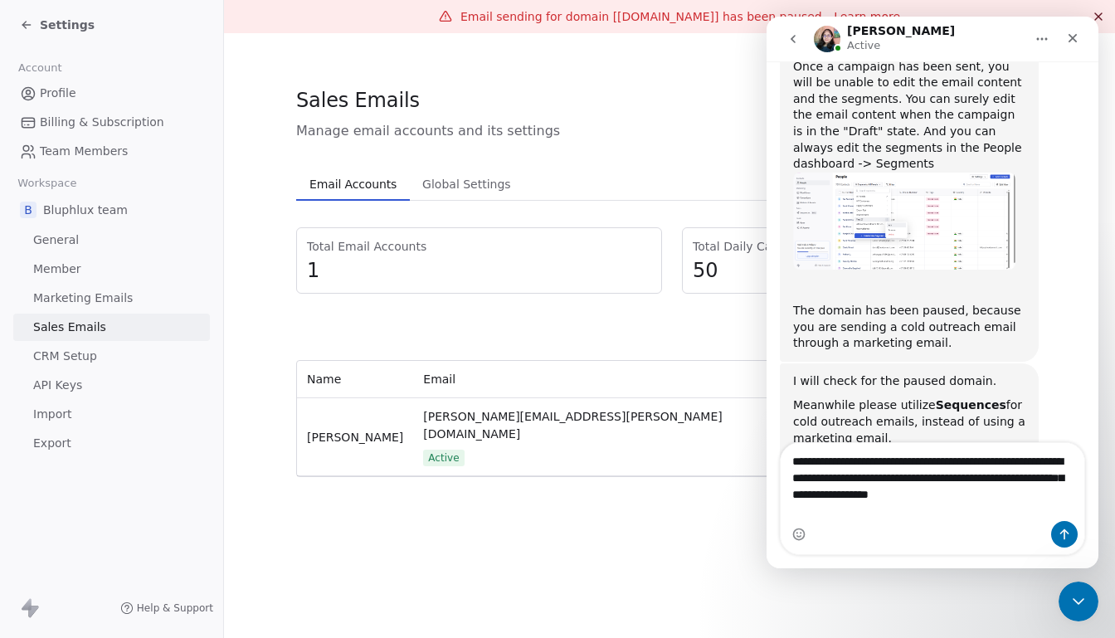
type textarea "**********"
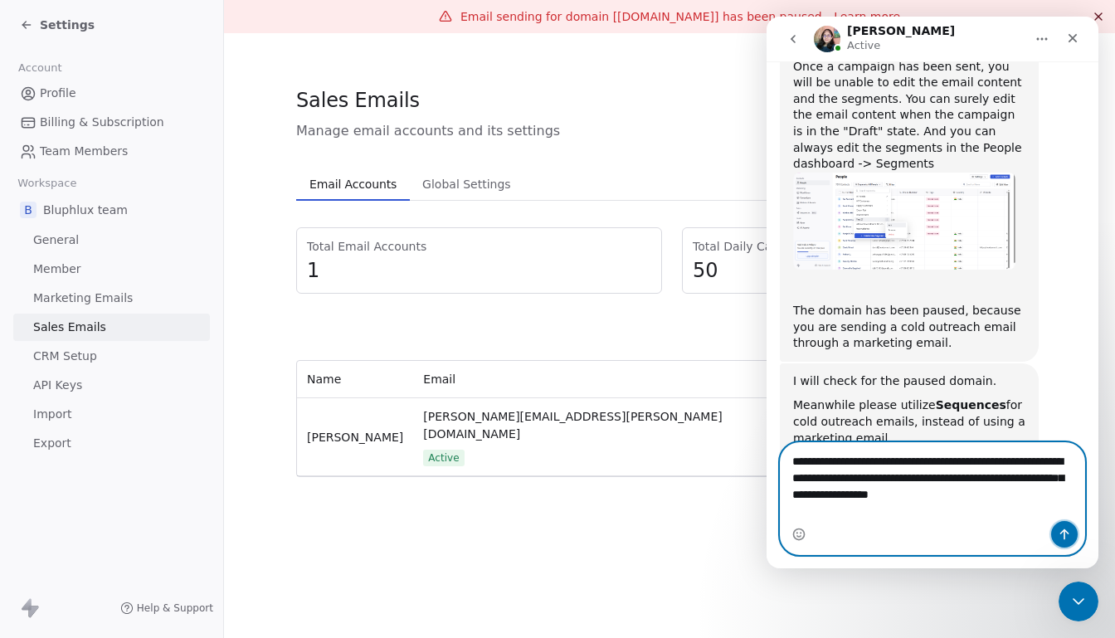
click at [1067, 536] on icon "Send a message…" at bounding box center [1064, 534] width 13 height 13
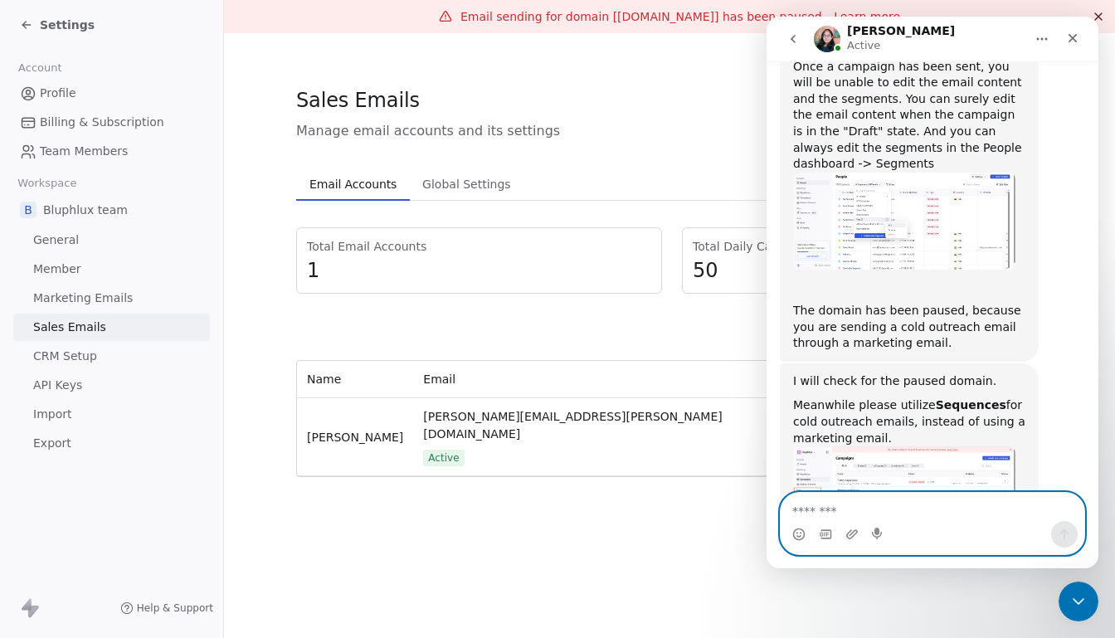
scroll to position [2372, 0]
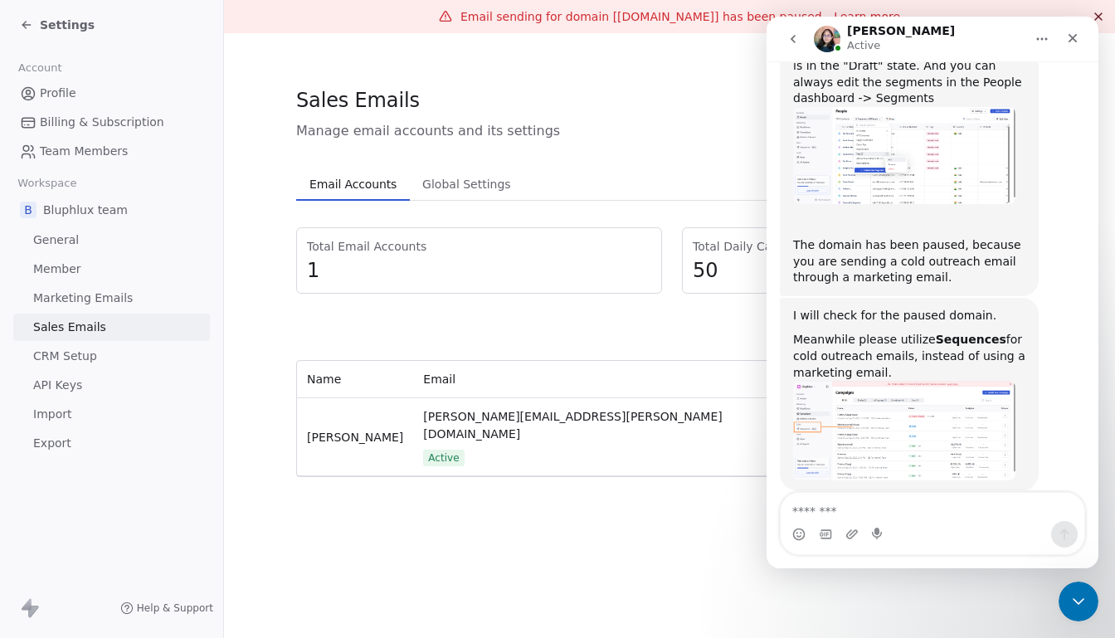
click at [66, 149] on span "Team Members" at bounding box center [84, 151] width 88 height 17
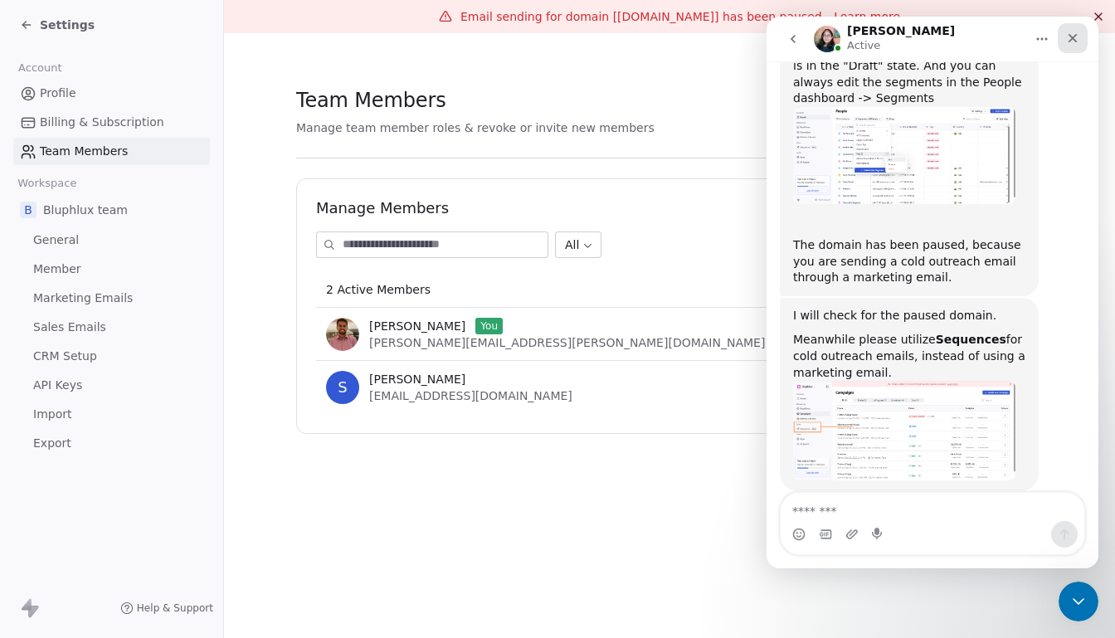
click at [1072, 37] on icon "Close" at bounding box center [1073, 38] width 9 height 9
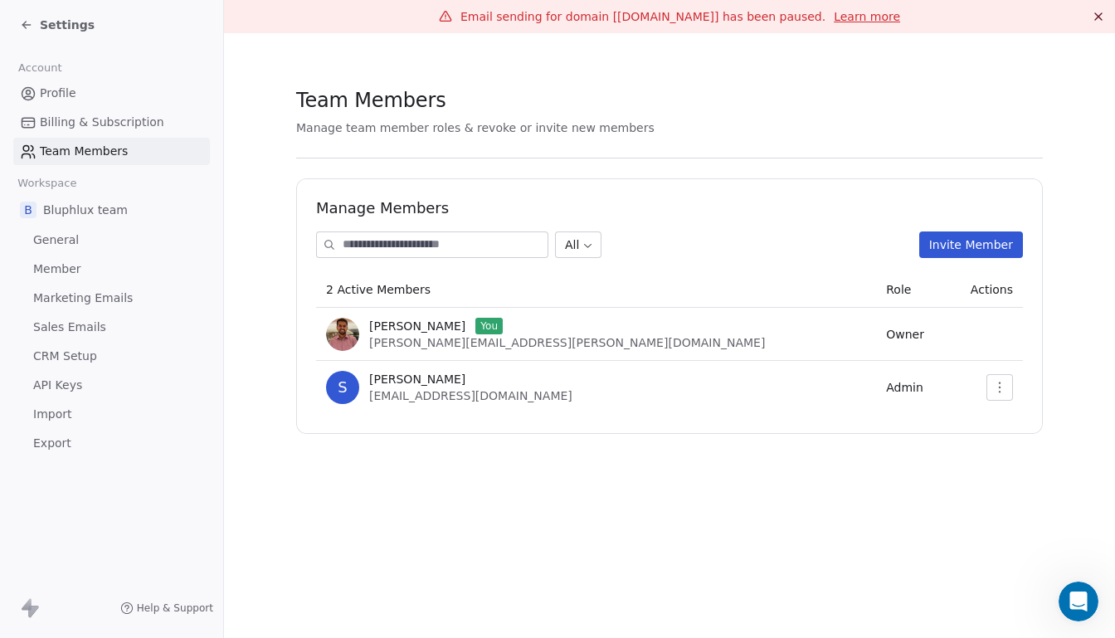
scroll to position [2372, 0]
click at [998, 379] on button "button" at bounding box center [1000, 387] width 27 height 27
click at [997, 442] on div "Remove Member" at bounding box center [1049, 450] width 119 height 27
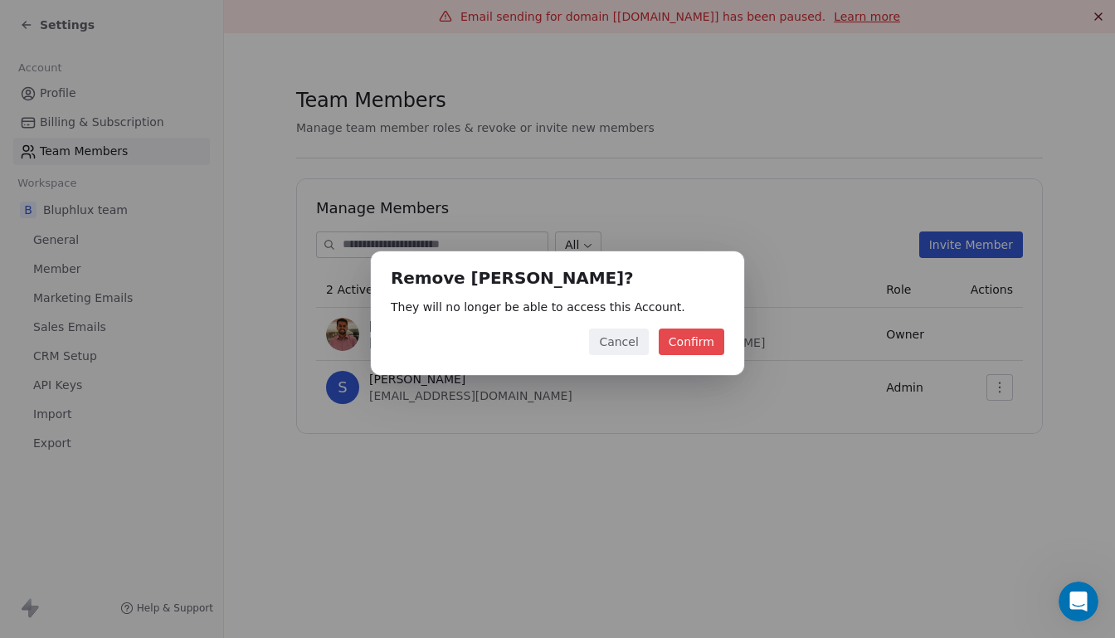
click at [683, 337] on button "Confirm" at bounding box center [692, 342] width 66 height 27
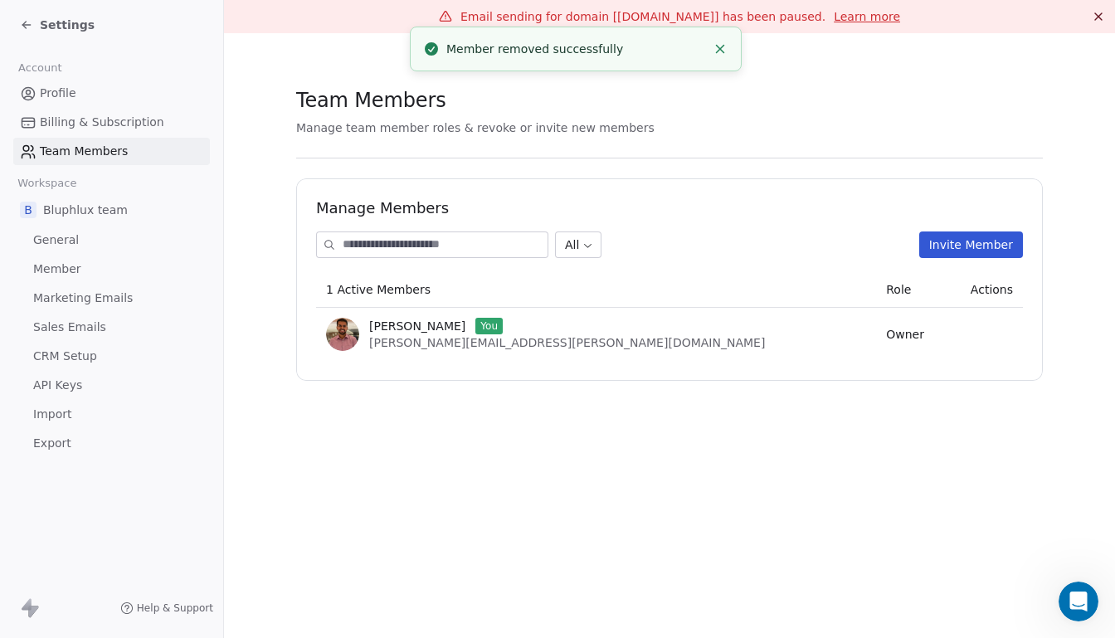
click at [511, 251] on input at bounding box center [445, 244] width 205 height 25
click at [991, 251] on button "Invite Member" at bounding box center [972, 245] width 104 height 27
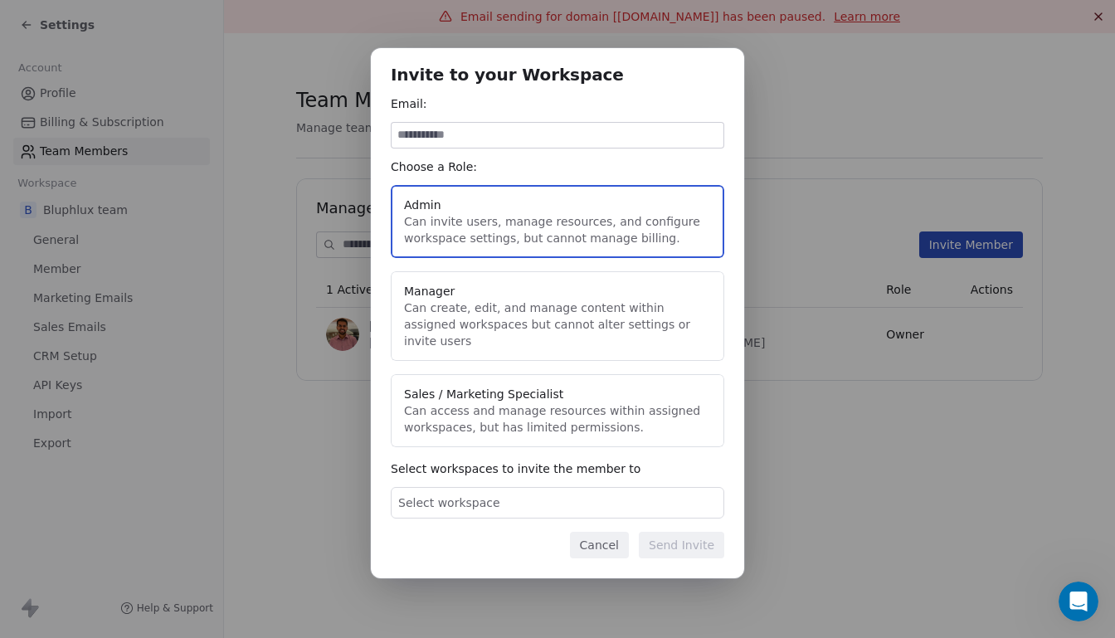
click at [504, 246] on button "Admin Can invite users, manage resources, and configure workspace settings, but…" at bounding box center [558, 221] width 334 height 73
click at [537, 144] on input at bounding box center [558, 135] width 332 height 25
type input "******"
click at [546, 148] on input "******" at bounding box center [558, 135] width 332 height 25
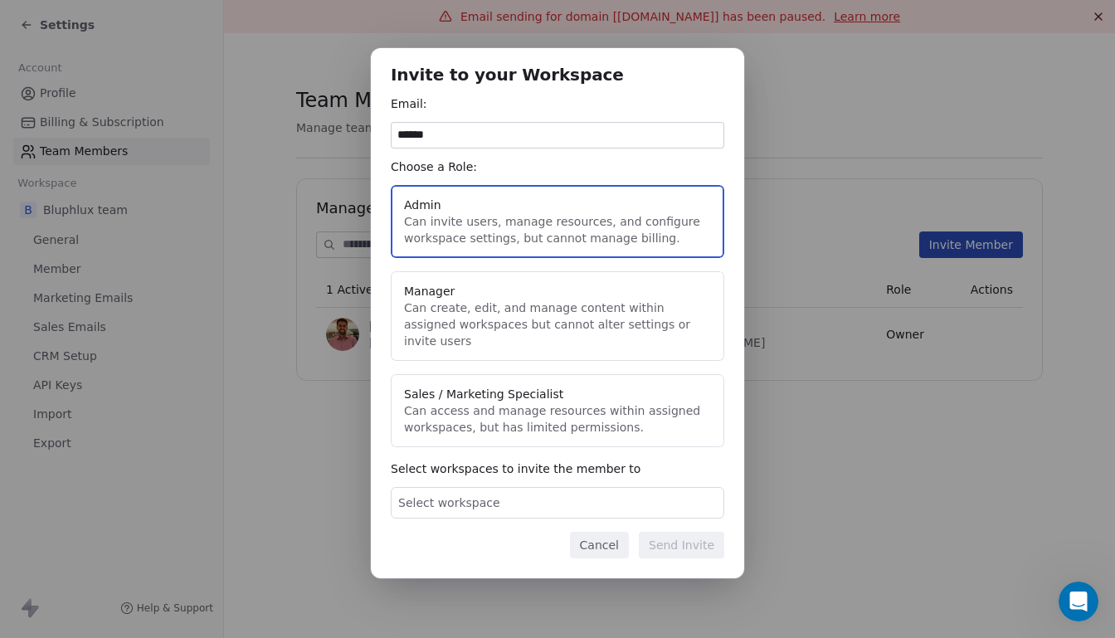
click at [546, 148] on input "******" at bounding box center [558, 135] width 332 height 25
paste input "**********"
type input "**********"
click at [636, 495] on div "Select workspace" at bounding box center [558, 503] width 334 height 32
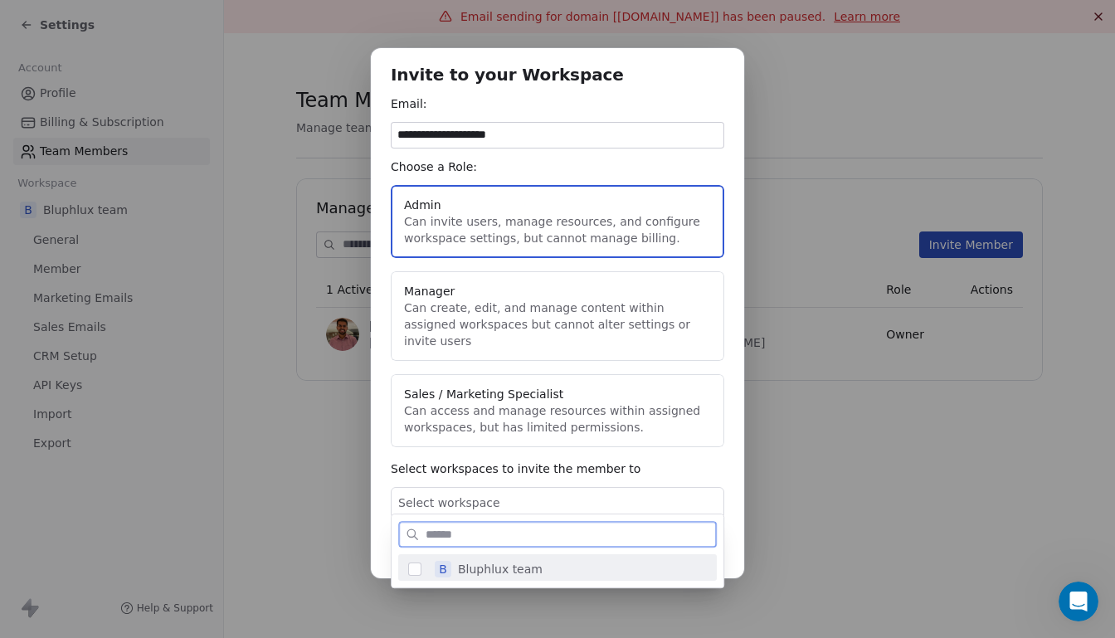
click at [534, 570] on span "Bluphlux team" at bounding box center [500, 569] width 85 height 17
click at [632, 485] on div "**********" at bounding box center [557, 320] width 1115 height 596
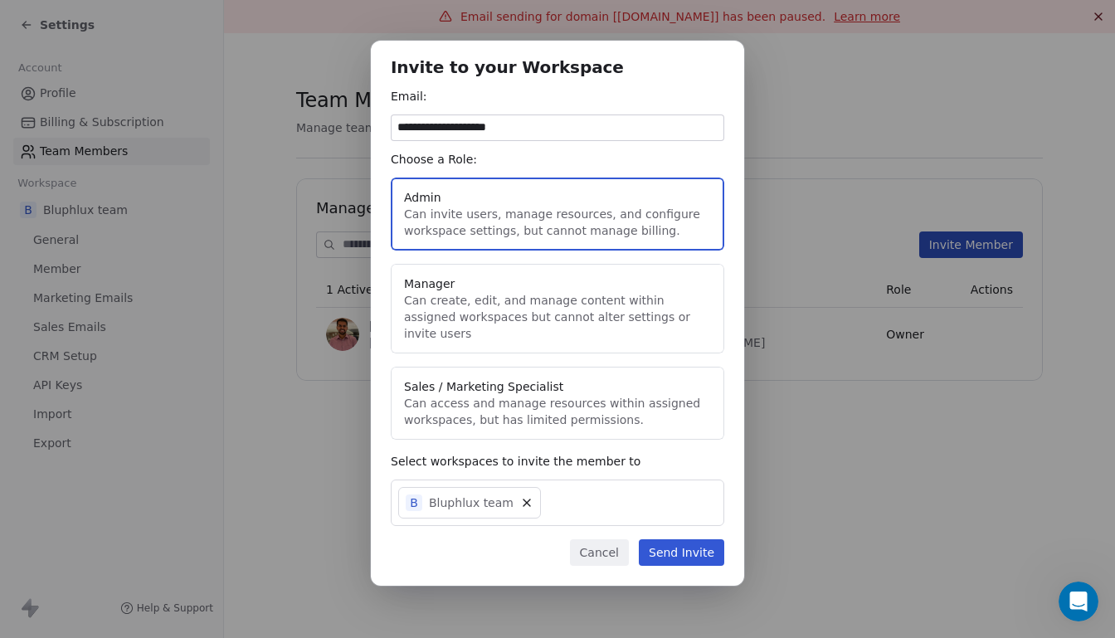
click at [676, 539] on button "Send Invite" at bounding box center [681, 552] width 85 height 27
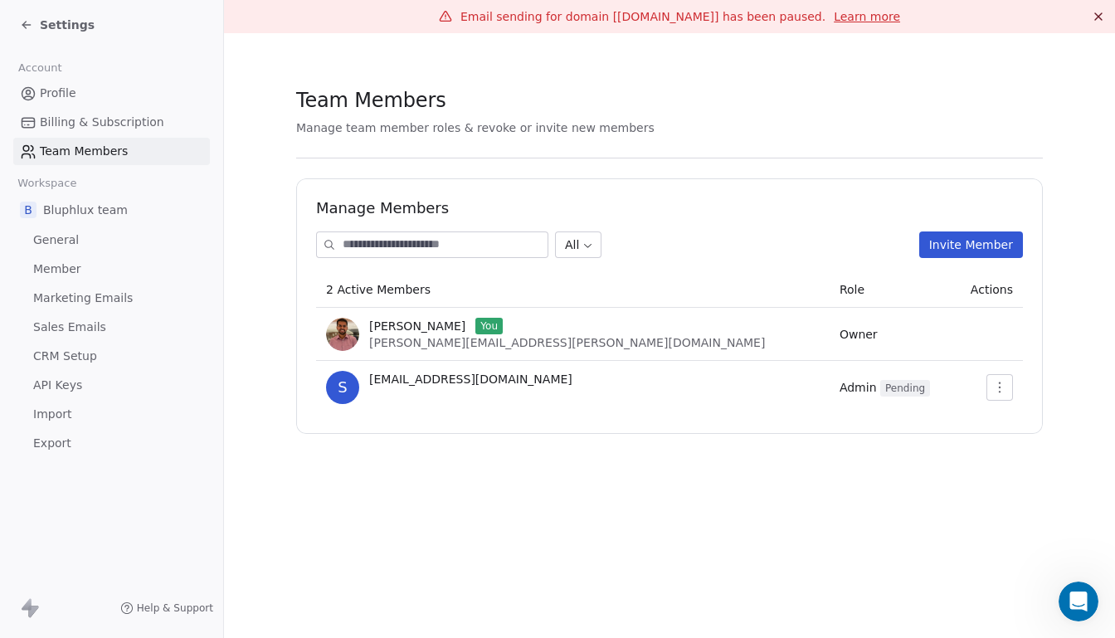
click at [1003, 399] on button "button" at bounding box center [1000, 387] width 27 height 27
click at [927, 462] on section "Team Members Manage team member roles & revoke or invite new members Manage Mem…" at bounding box center [669, 260] width 891 height 454
click at [76, 99] on link "Profile" at bounding box center [111, 93] width 197 height 27
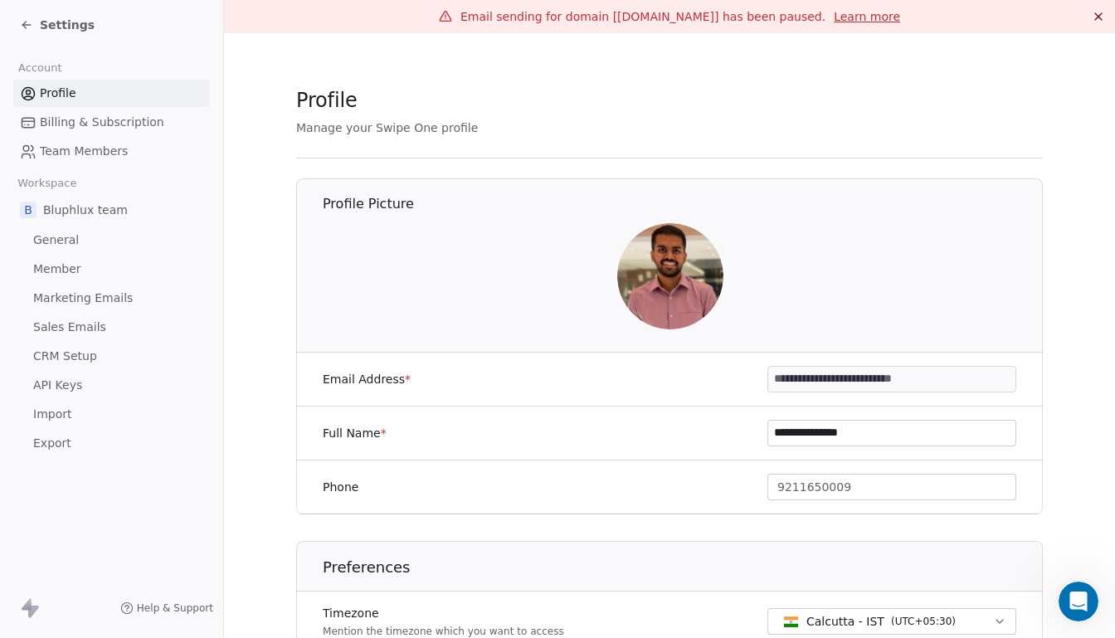
click at [32, 30] on icon at bounding box center [26, 24] width 13 height 13
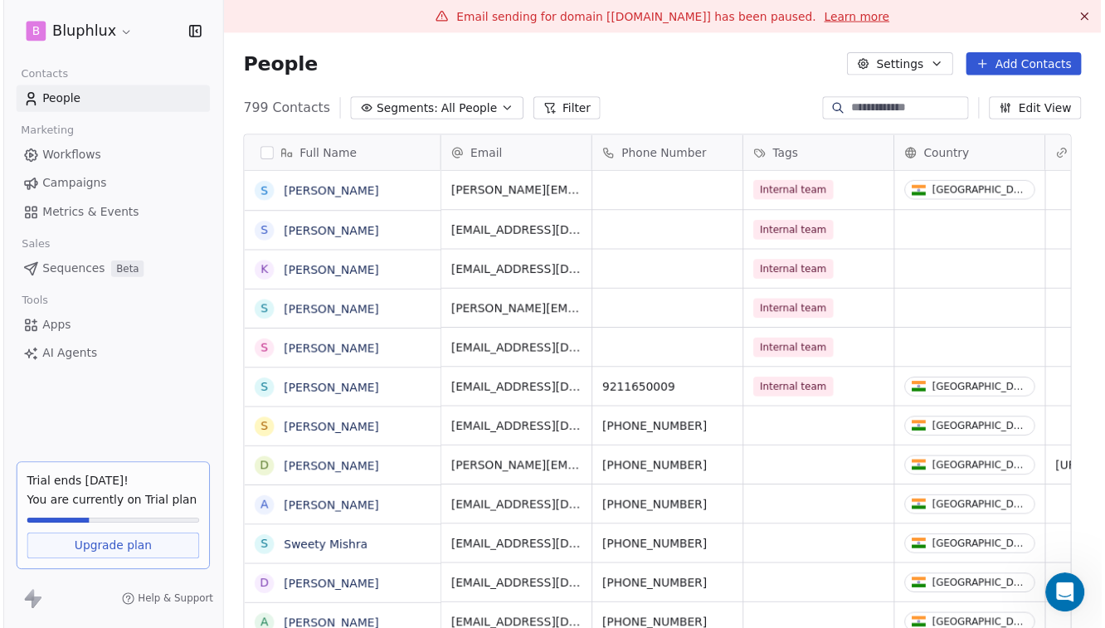
scroll to position [552, 871]
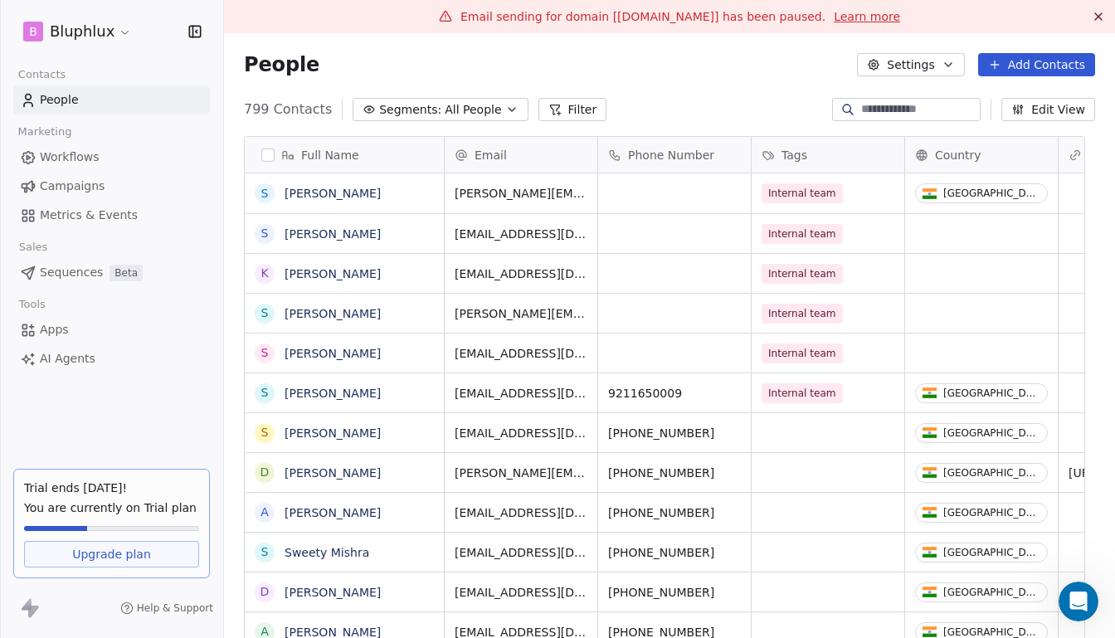
click at [75, 267] on span "Sequences" at bounding box center [71, 272] width 63 height 17
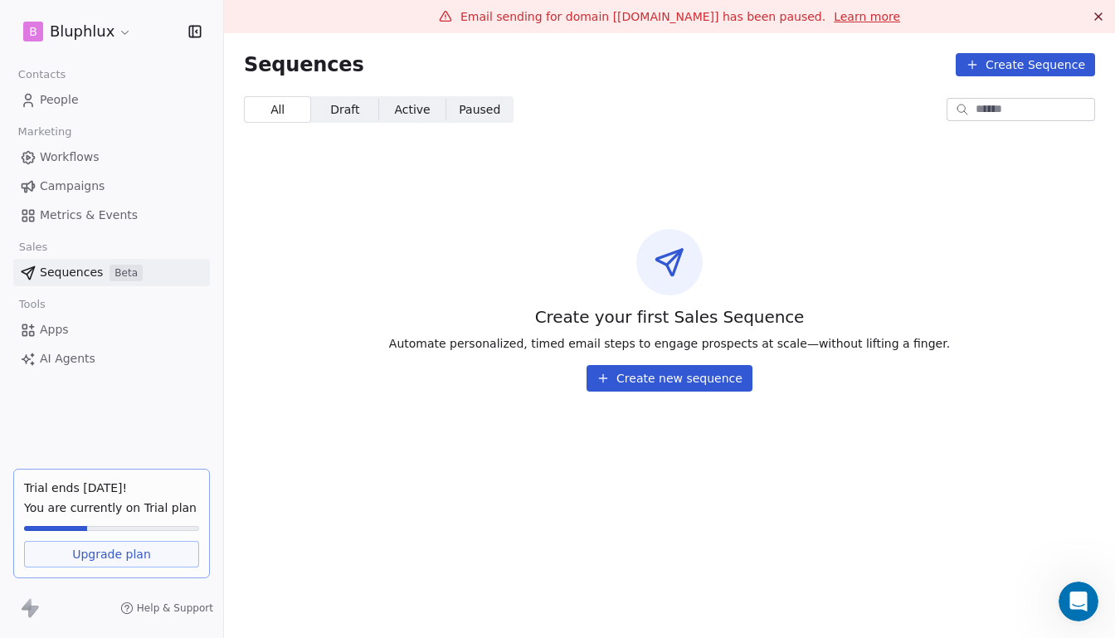
click at [641, 386] on button "Create new sequence" at bounding box center [670, 378] width 166 height 27
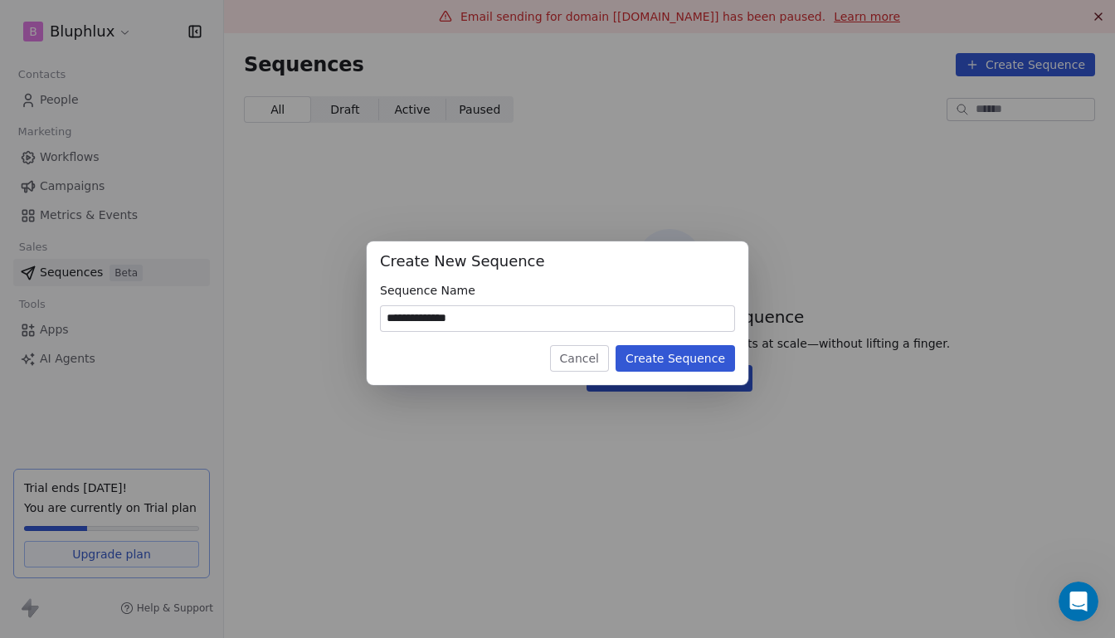
type input "**********"
click at [656, 367] on button "Create Sequence" at bounding box center [676, 358] width 120 height 27
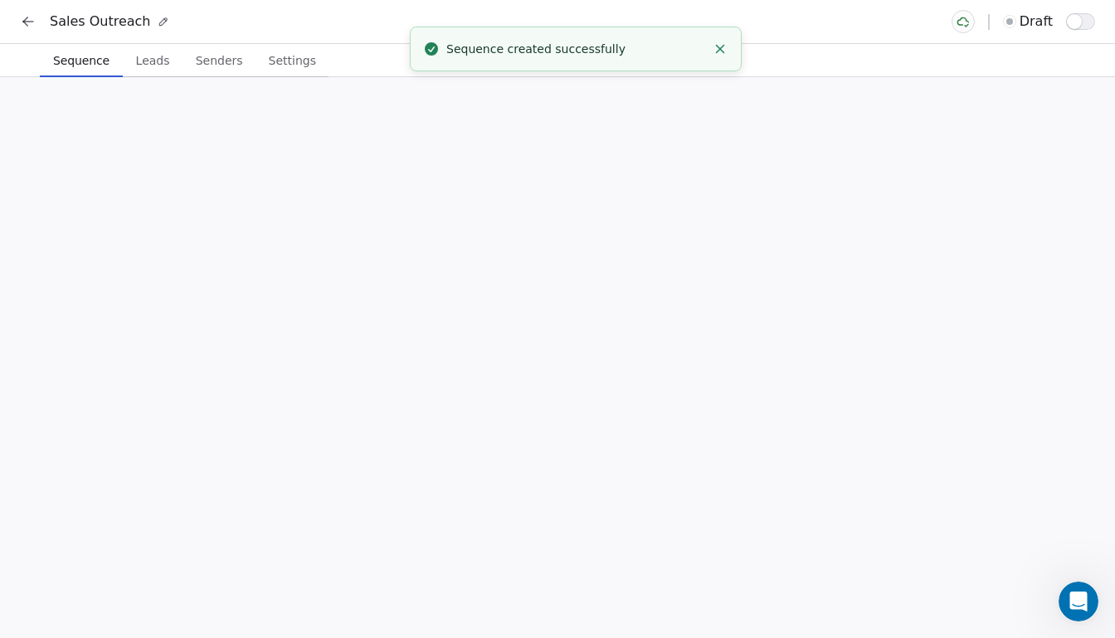
scroll to position [2372, 0]
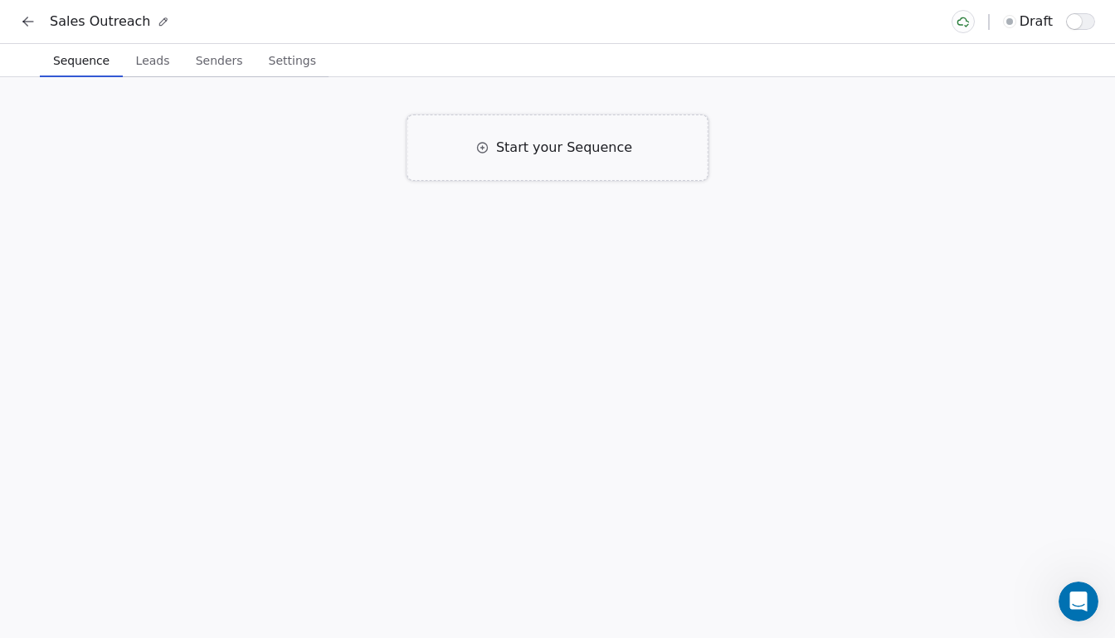
click at [564, 156] on span "Start your Sequence" at bounding box center [564, 148] width 136 height 20
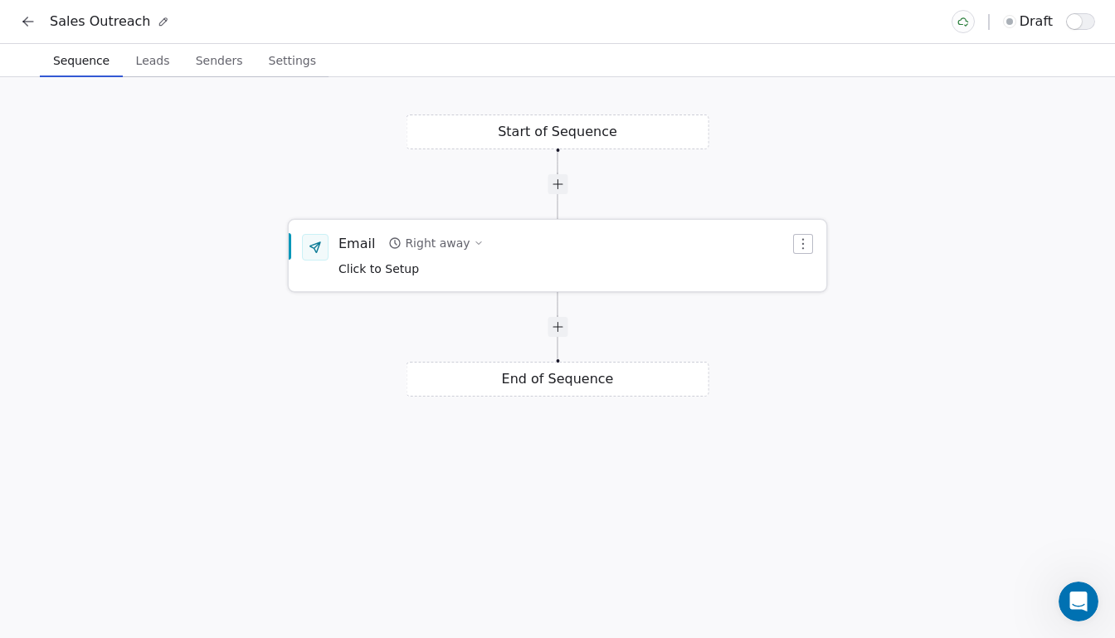
click at [461, 238] on button "Right away" at bounding box center [436, 243] width 108 height 23
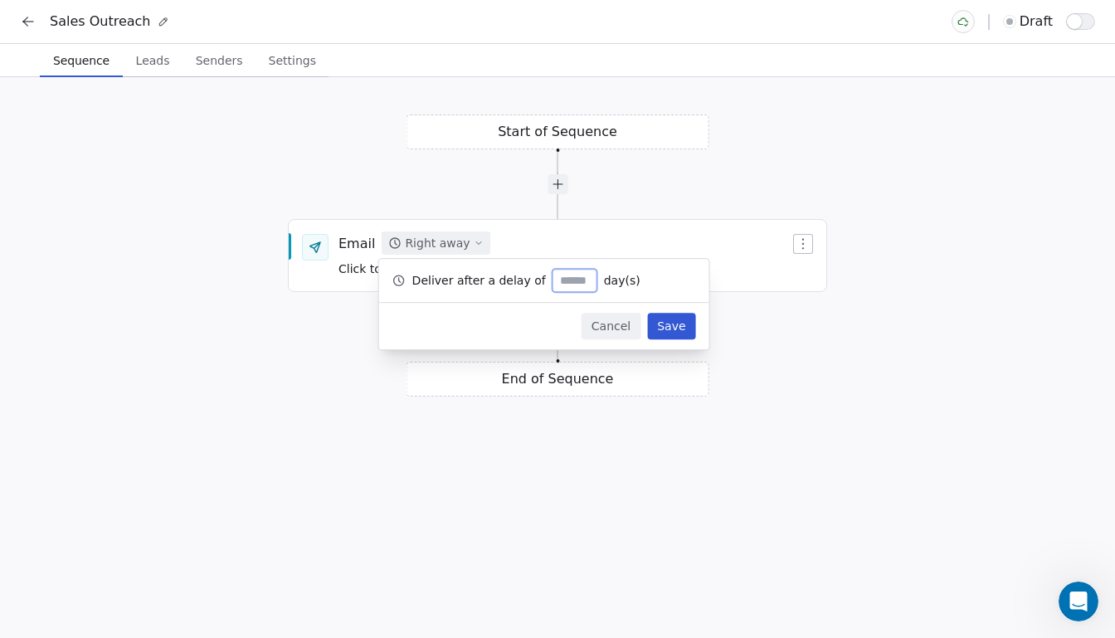
click at [474, 208] on div "Start of Sequence Email Right away Click to Setup End of Sequence" at bounding box center [557, 357] width 1115 height 561
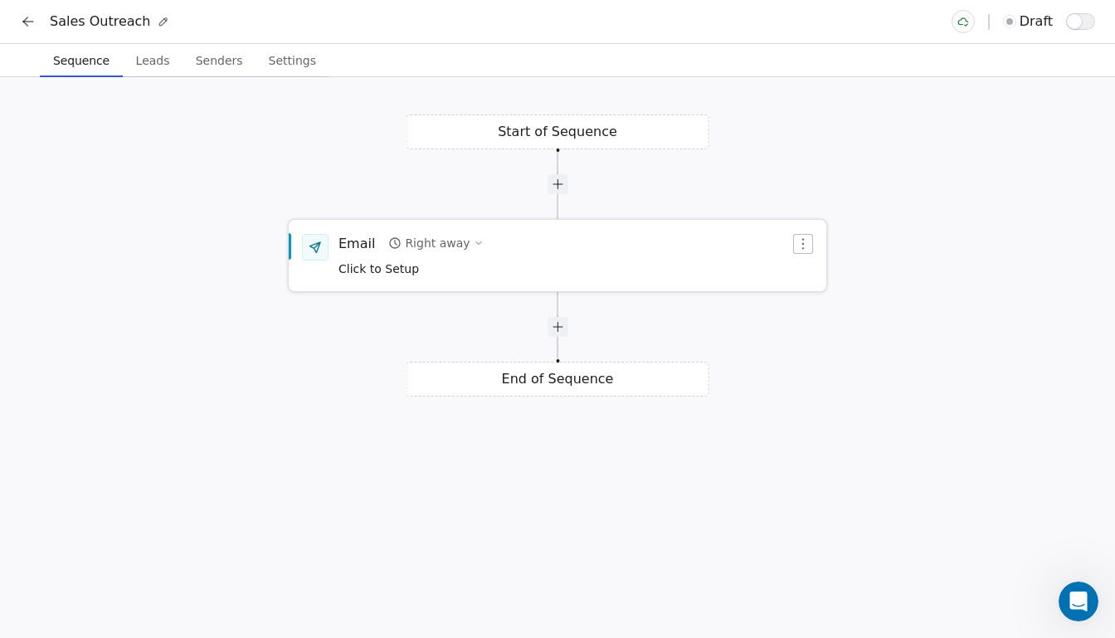
click at [368, 245] on div "Email" at bounding box center [357, 243] width 37 height 18
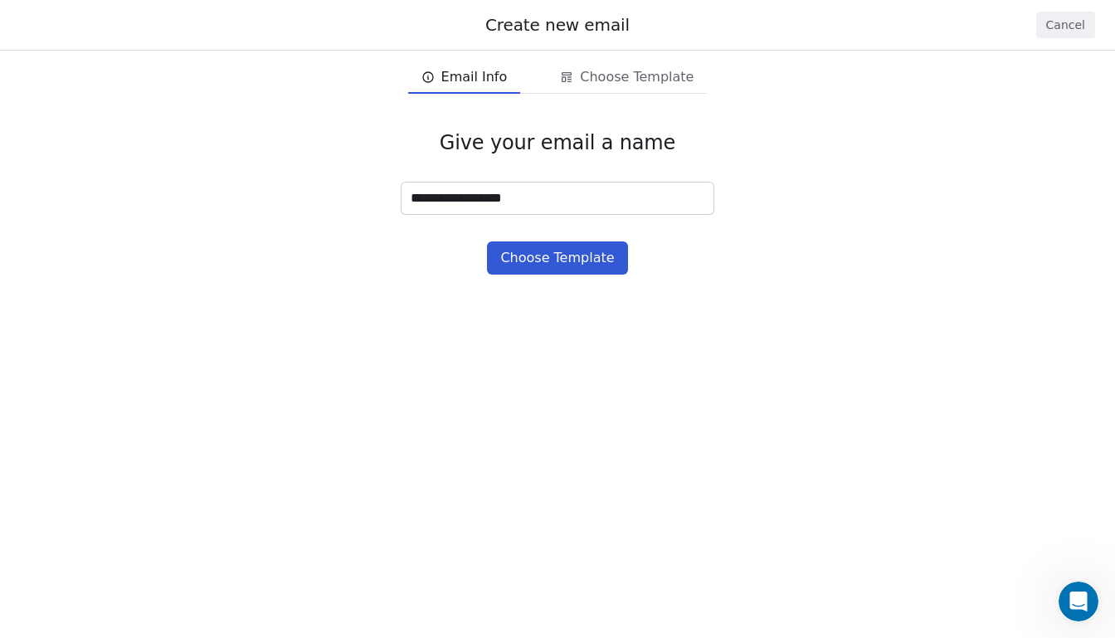
type input "**********"
click at [559, 263] on button "Choose Template" at bounding box center [557, 258] width 140 height 33
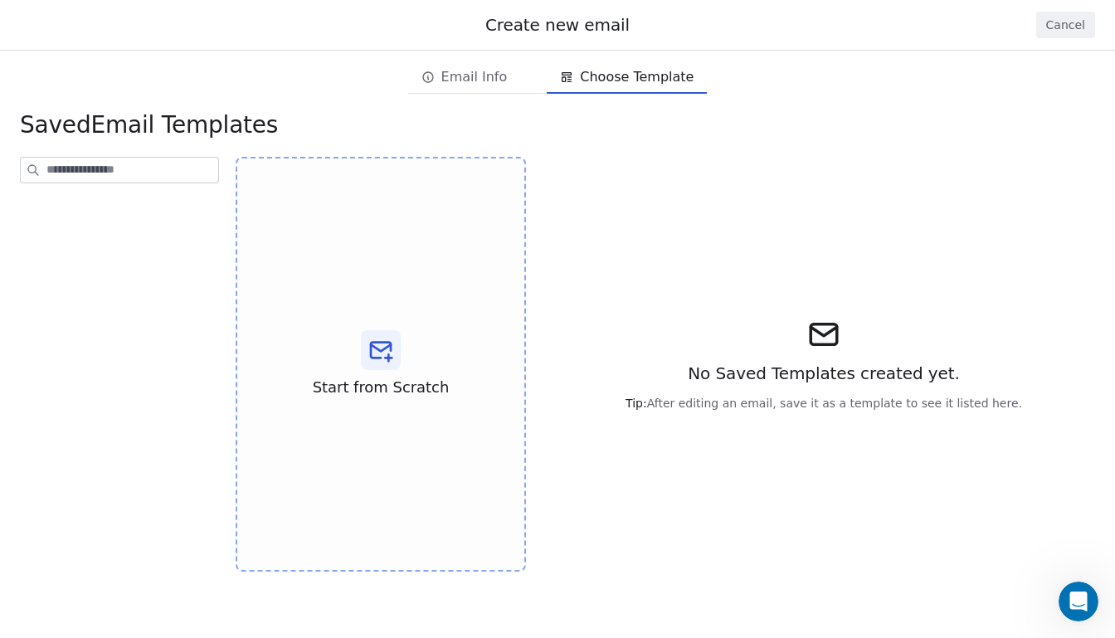
click at [371, 356] on icon at bounding box center [381, 351] width 20 height 16
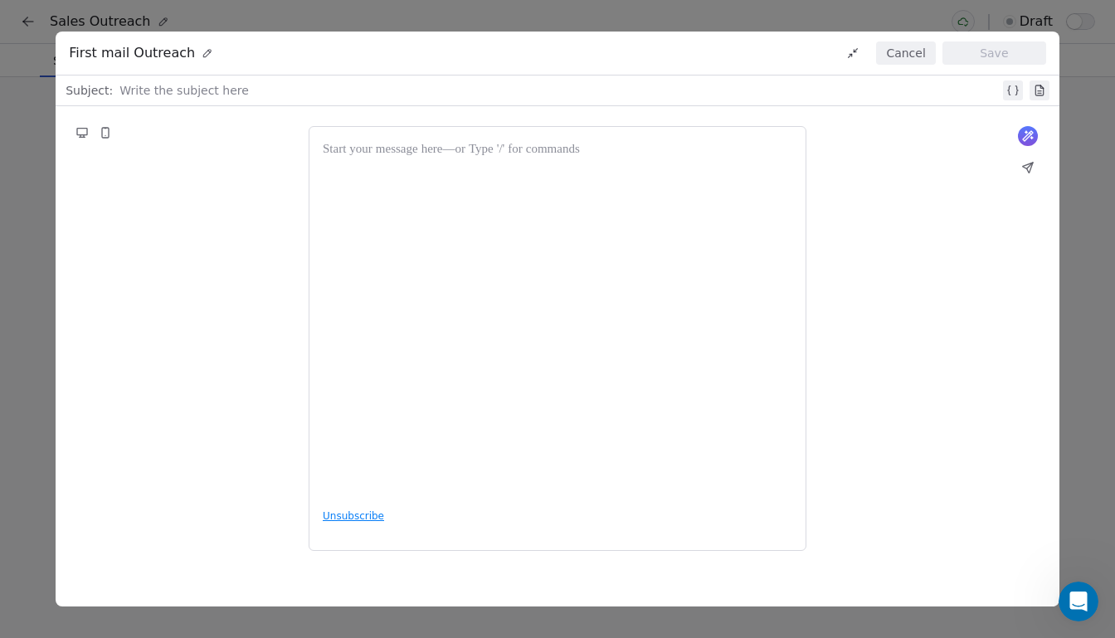
click at [405, 341] on div at bounding box center [558, 317] width 470 height 354
click at [974, 46] on button "Save" at bounding box center [995, 52] width 104 height 23
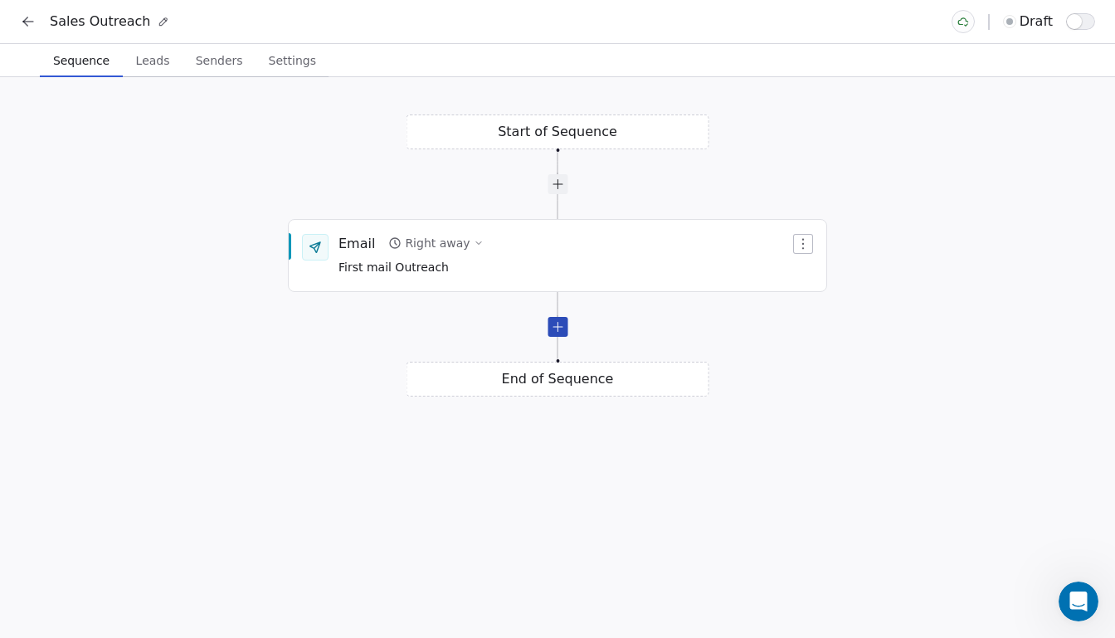
click at [559, 334] on div at bounding box center [558, 327] width 20 height 20
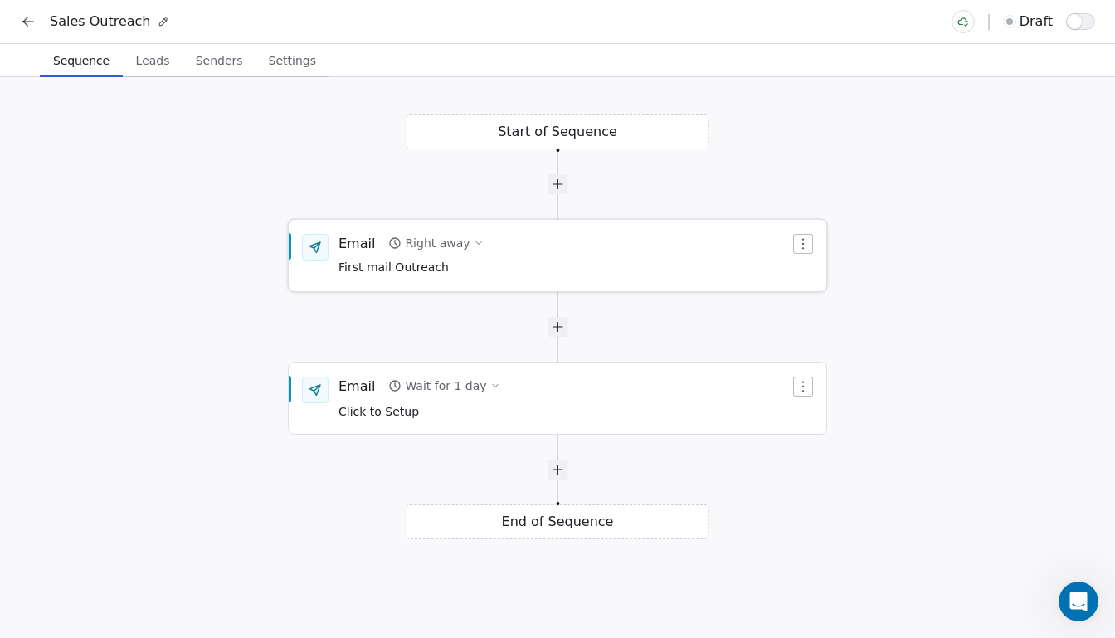
click at [805, 245] on icon "button" at bounding box center [803, 243] width 13 height 13
click at [861, 172] on html "Sales Outreach draft Sequence Sequence Leads Leads Senders Senders Settings Set…" at bounding box center [557, 319] width 1115 height 638
click at [468, 384] on div "Wait for 1 day" at bounding box center [445, 386] width 81 height 17
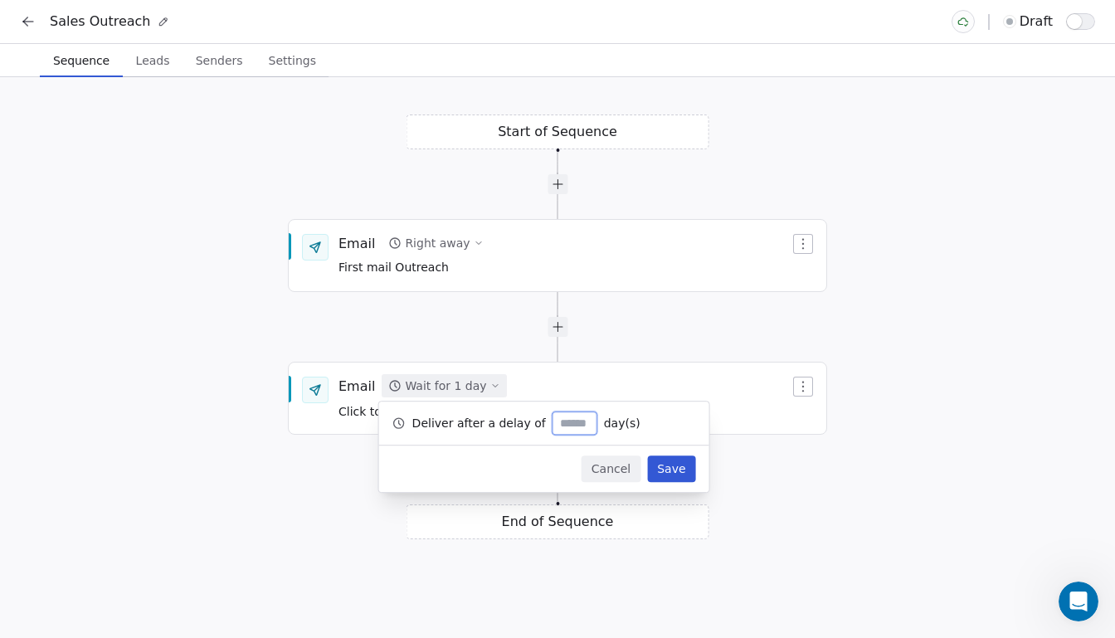
type input "*"
click at [665, 458] on button "Save" at bounding box center [671, 469] width 48 height 27
